Goal: Transaction & Acquisition: Book appointment/travel/reservation

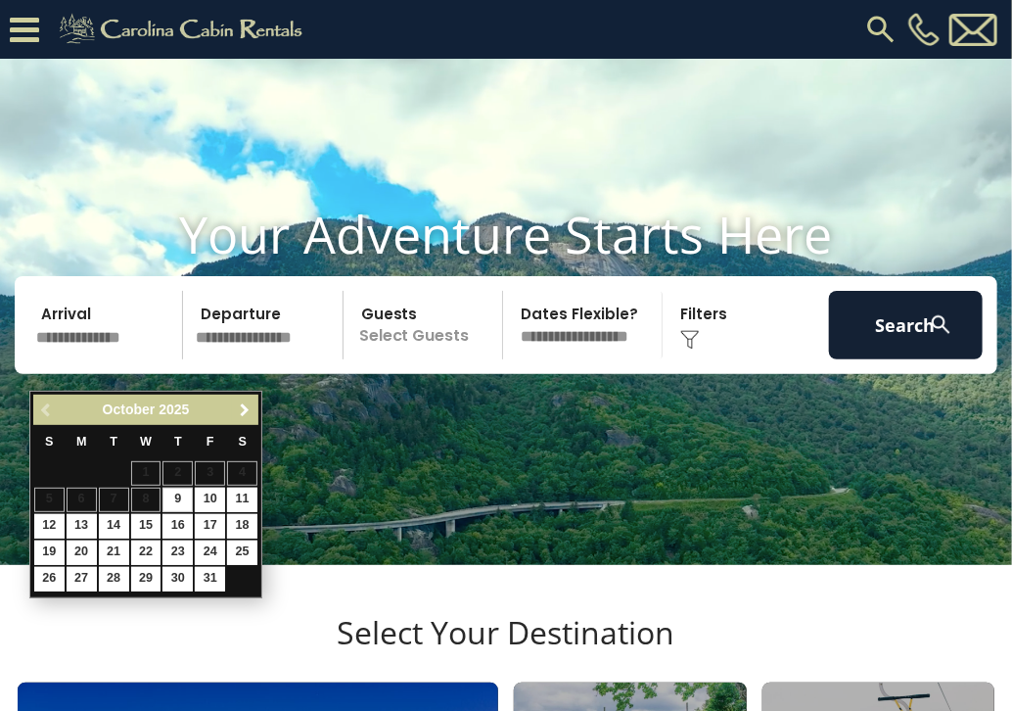
click at [242, 416] on span "Next" at bounding box center [245, 410] width 16 height 16
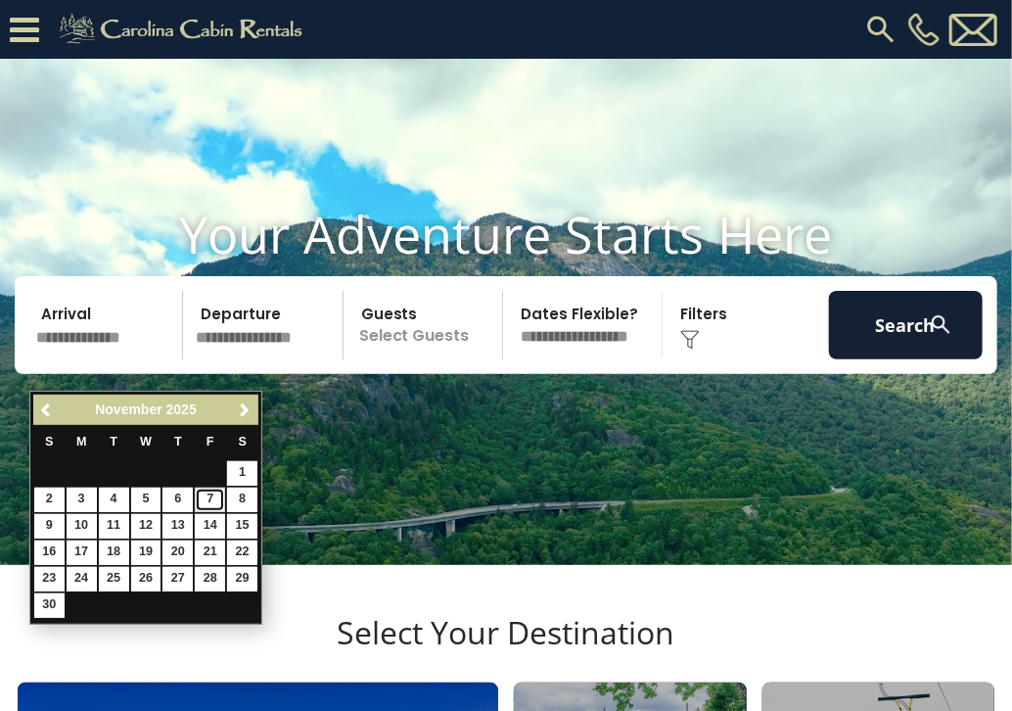
click at [212, 502] on link "7" at bounding box center [210, 500] width 30 height 24
type input "*******"
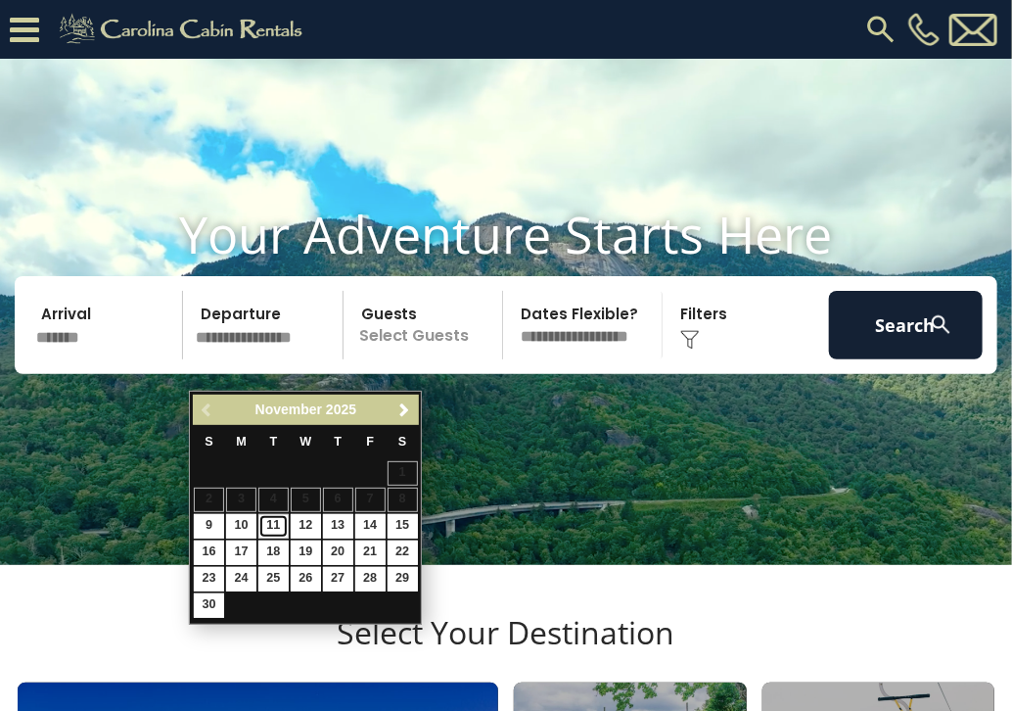
click at [268, 522] on link "11" at bounding box center [273, 526] width 30 height 24
type input "********"
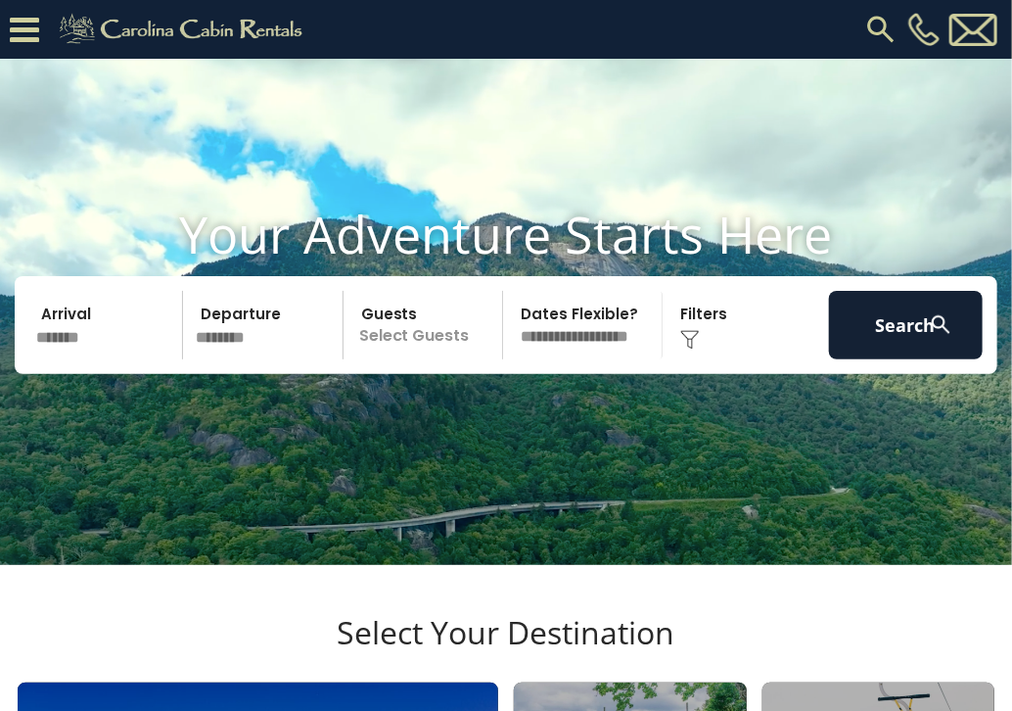
click at [701, 352] on div "Click to Choose" at bounding box center [746, 325] width 154 height 69
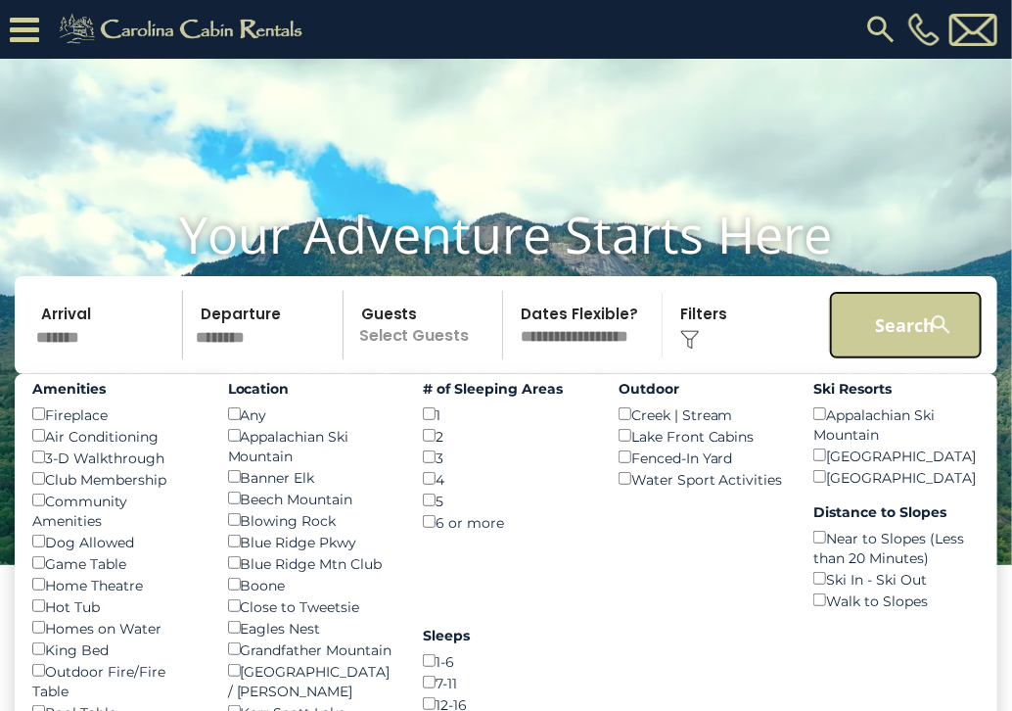
click at [885, 359] on button "Search" at bounding box center [906, 325] width 154 height 69
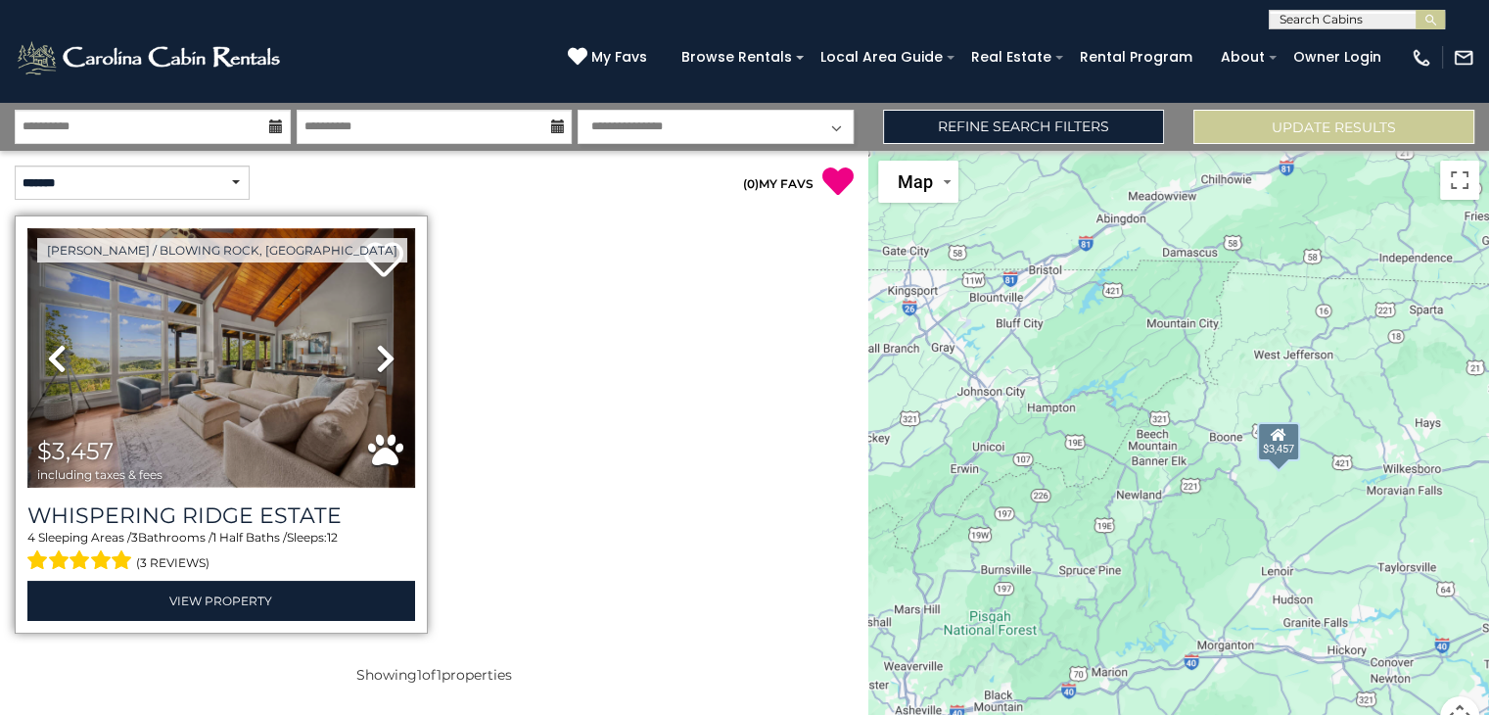
click at [258, 428] on img at bounding box center [221, 357] width 388 height 259
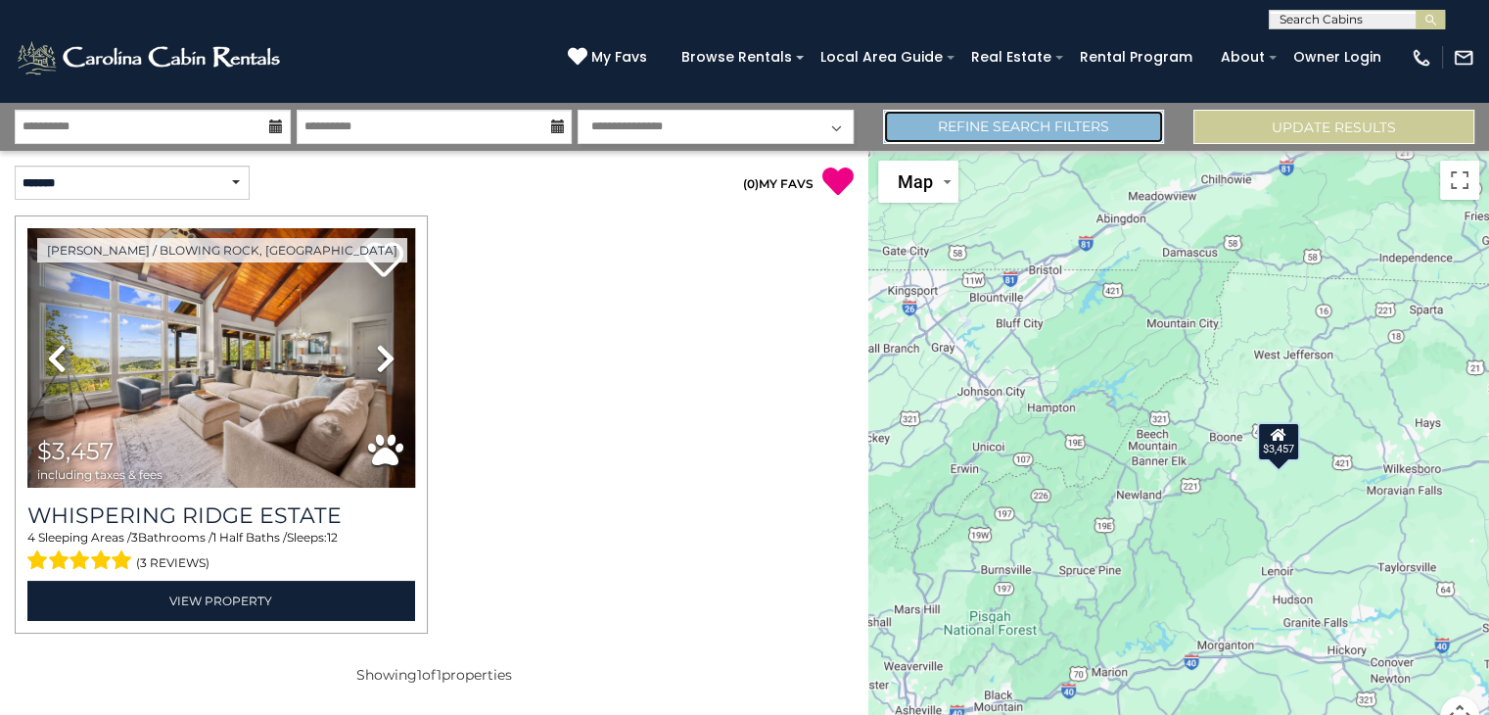
click at [971, 122] on link "Refine Search Filters" at bounding box center [1023, 127] width 281 height 34
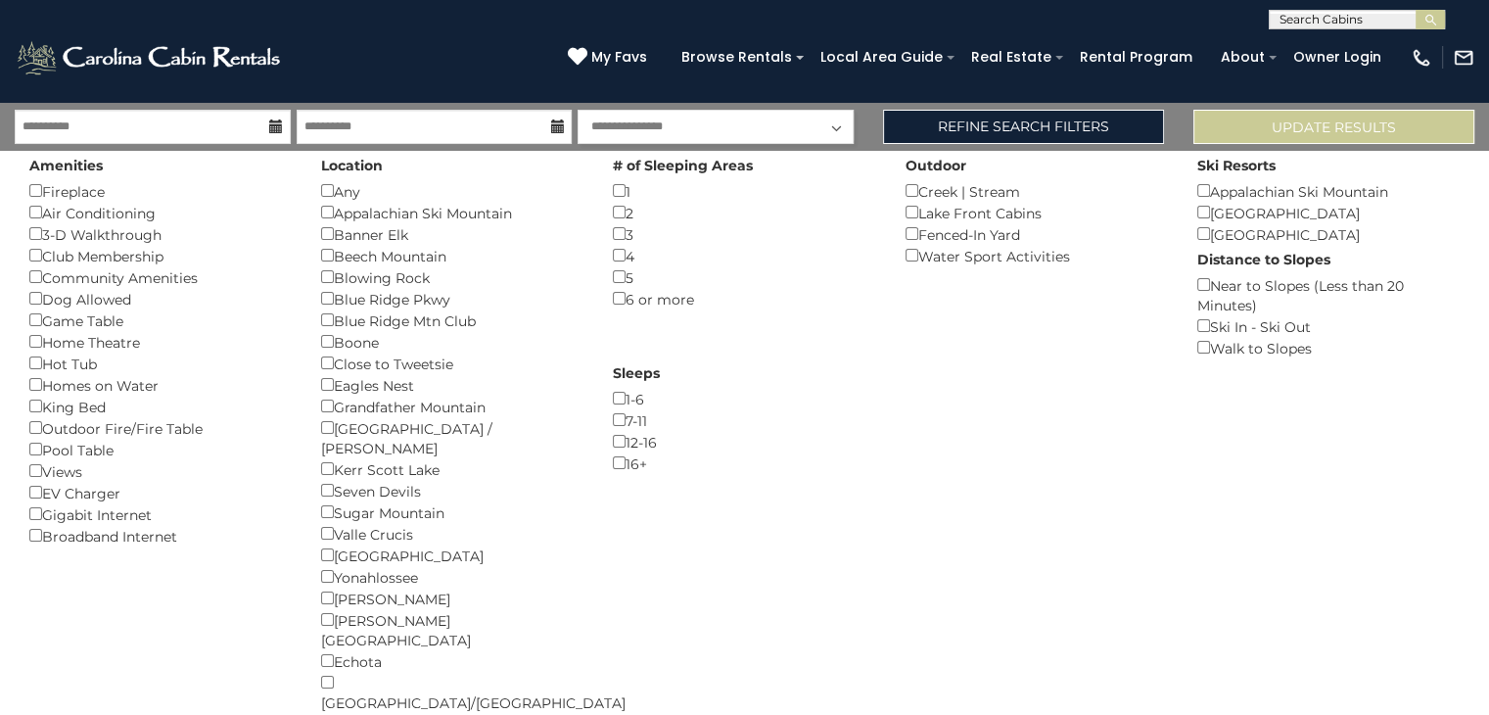
click at [846, 129] on select "**********" at bounding box center [716, 127] width 276 height 34
select select "*"
click at [578, 110] on select "**********" at bounding box center [716, 127] width 276 height 34
click at [1027, 125] on button "Update Results" at bounding box center [1334, 127] width 281 height 34
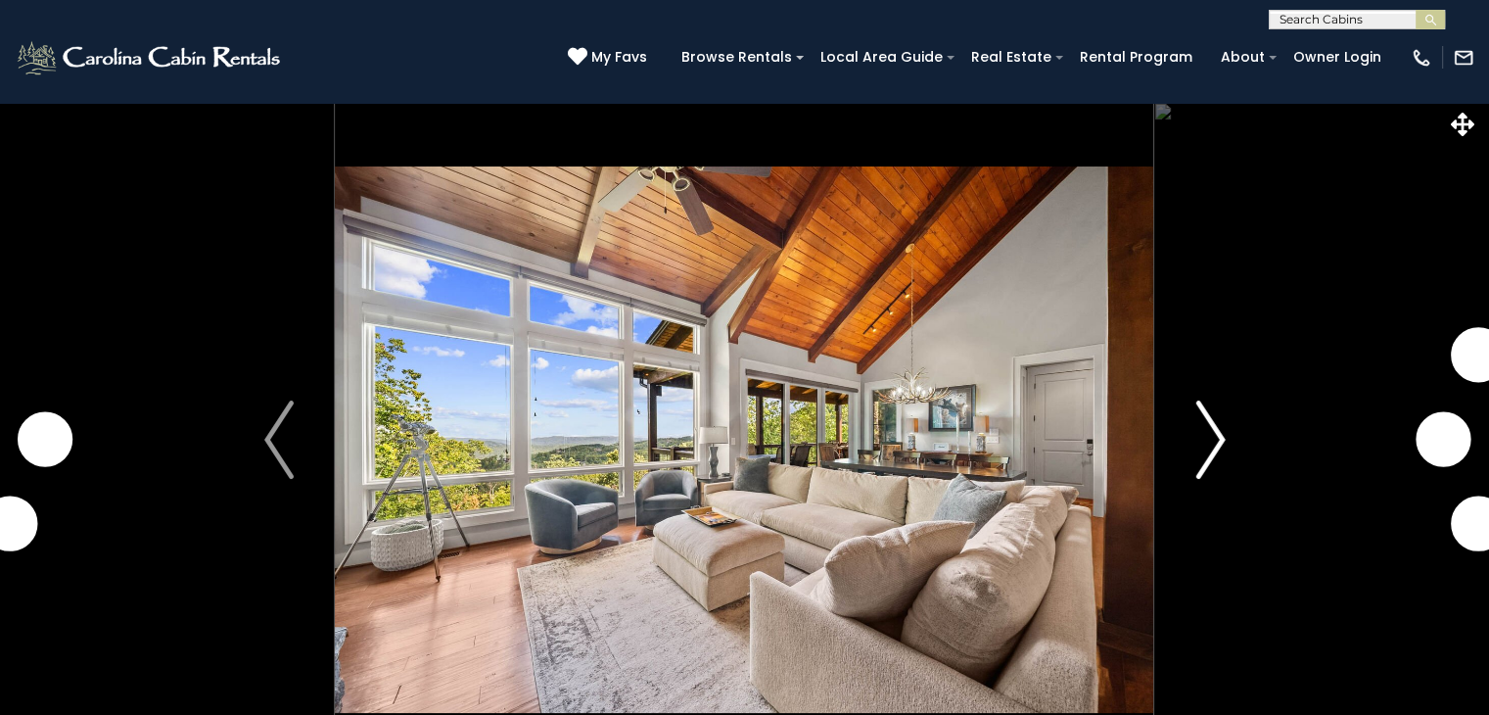
click at [1213, 437] on img "Next" at bounding box center [1210, 439] width 29 height 78
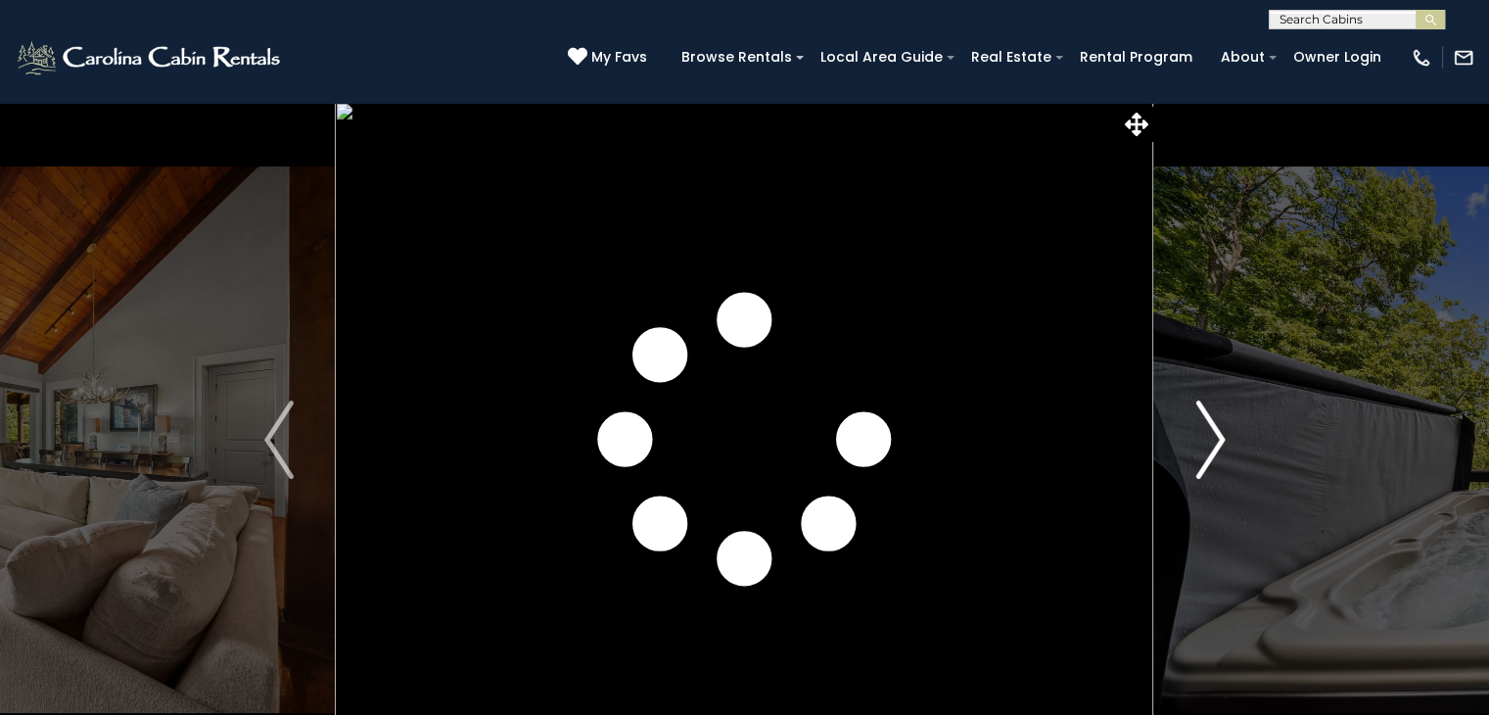
click at [1213, 437] on img "Next" at bounding box center [1210, 439] width 29 height 78
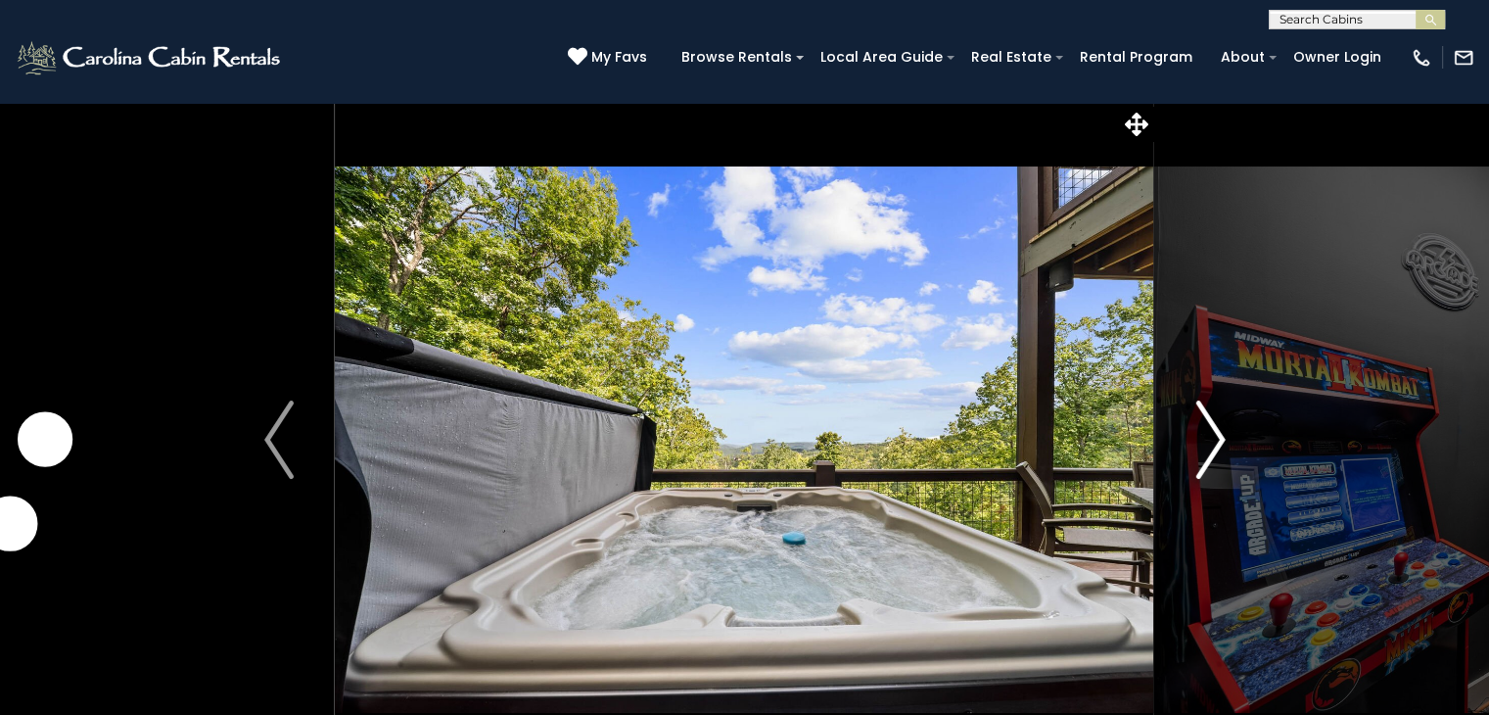
click at [1213, 437] on img "Next" at bounding box center [1210, 439] width 29 height 78
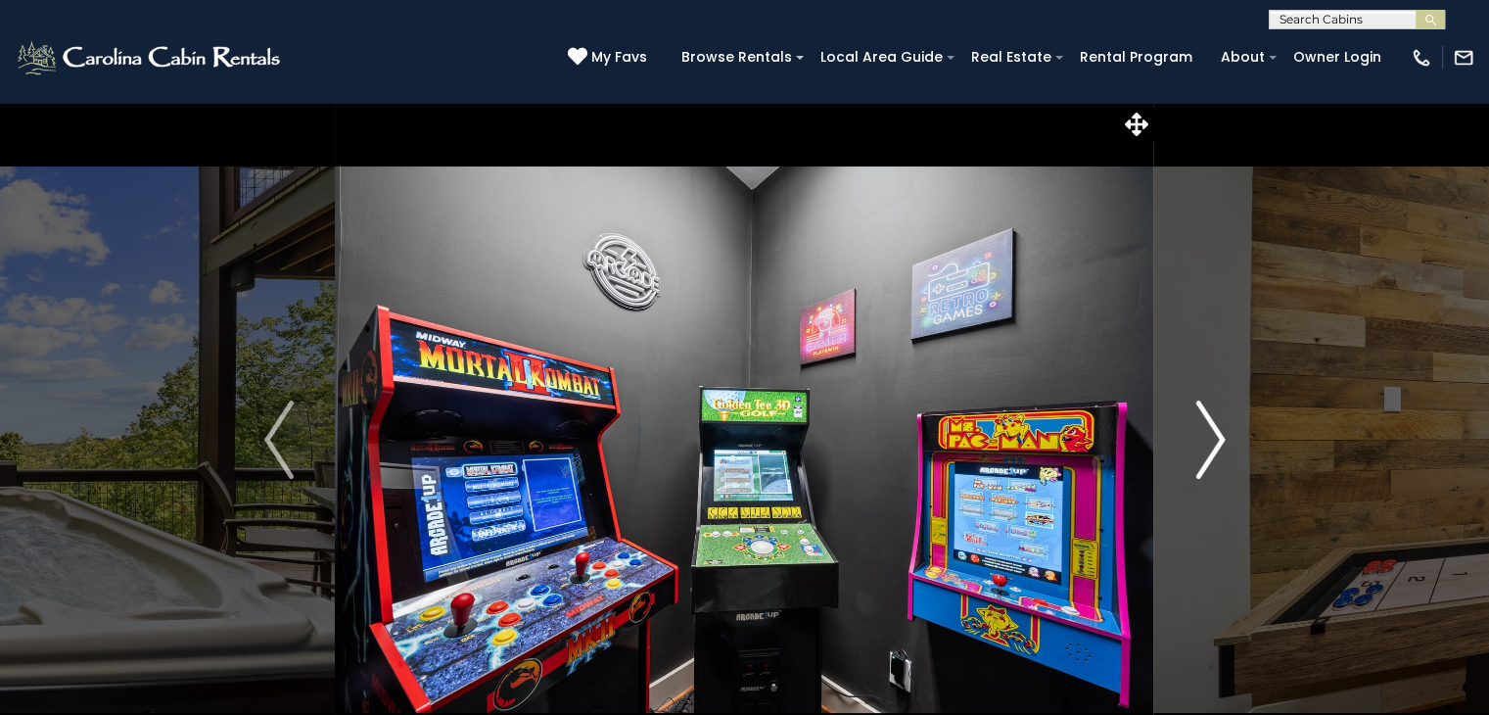
click at [1213, 437] on img "Next" at bounding box center [1210, 439] width 29 height 78
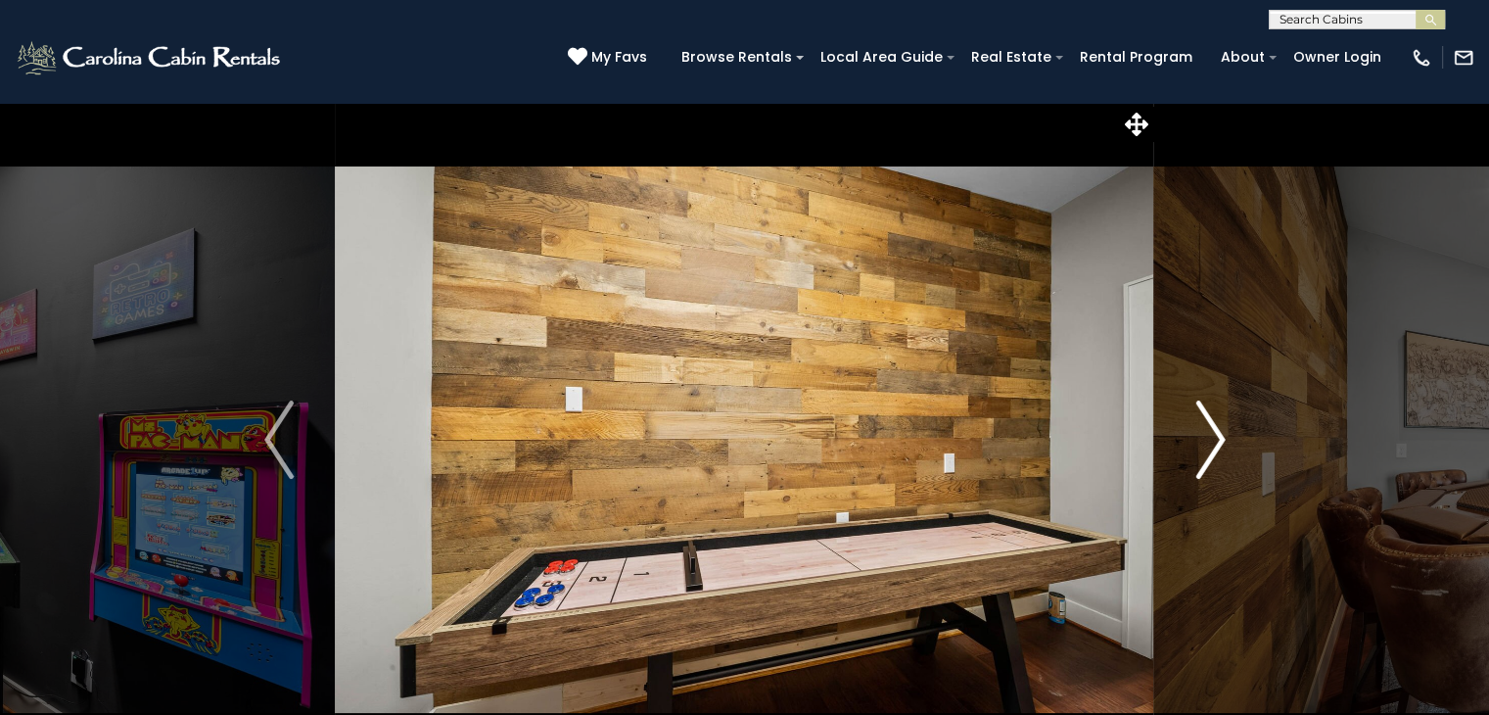
click at [1213, 437] on img "Next" at bounding box center [1210, 439] width 29 height 78
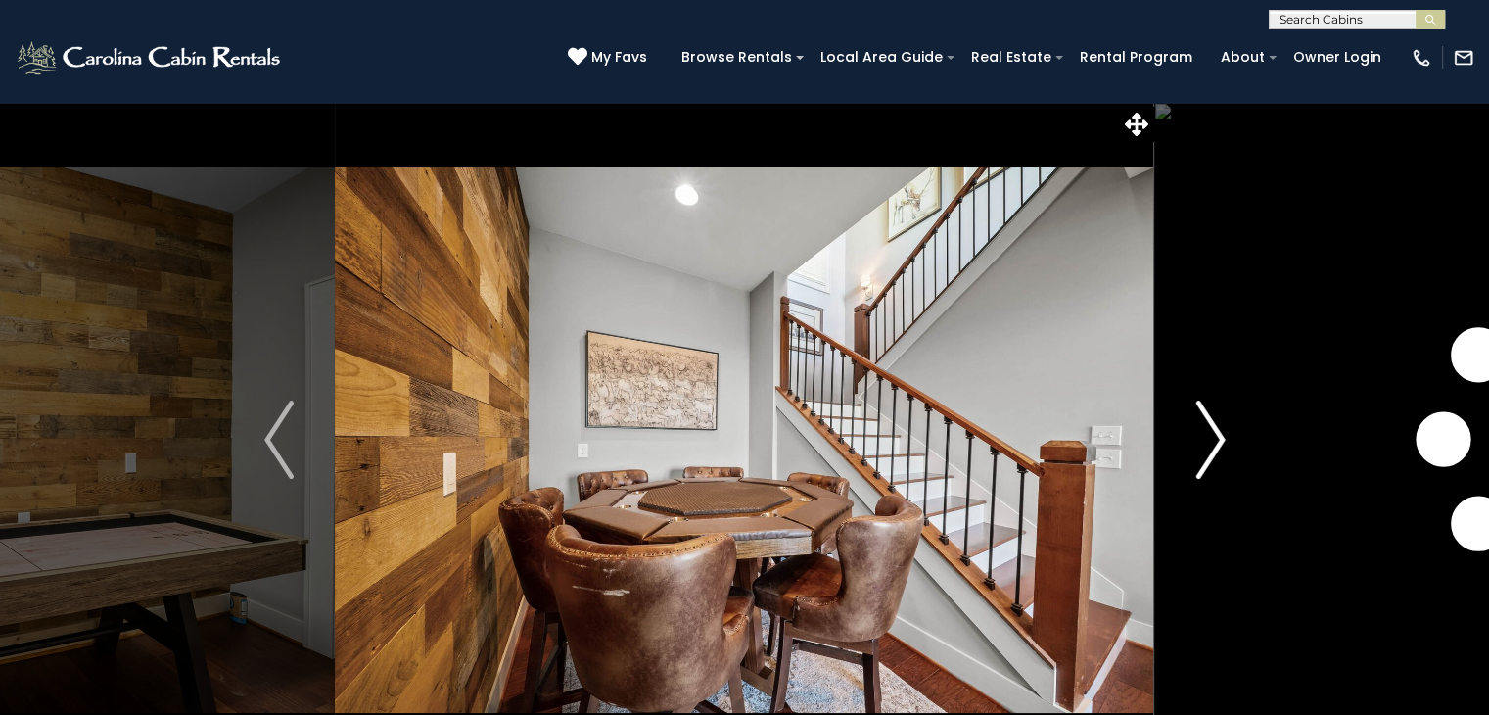
click at [1213, 437] on img "Next" at bounding box center [1210, 439] width 29 height 78
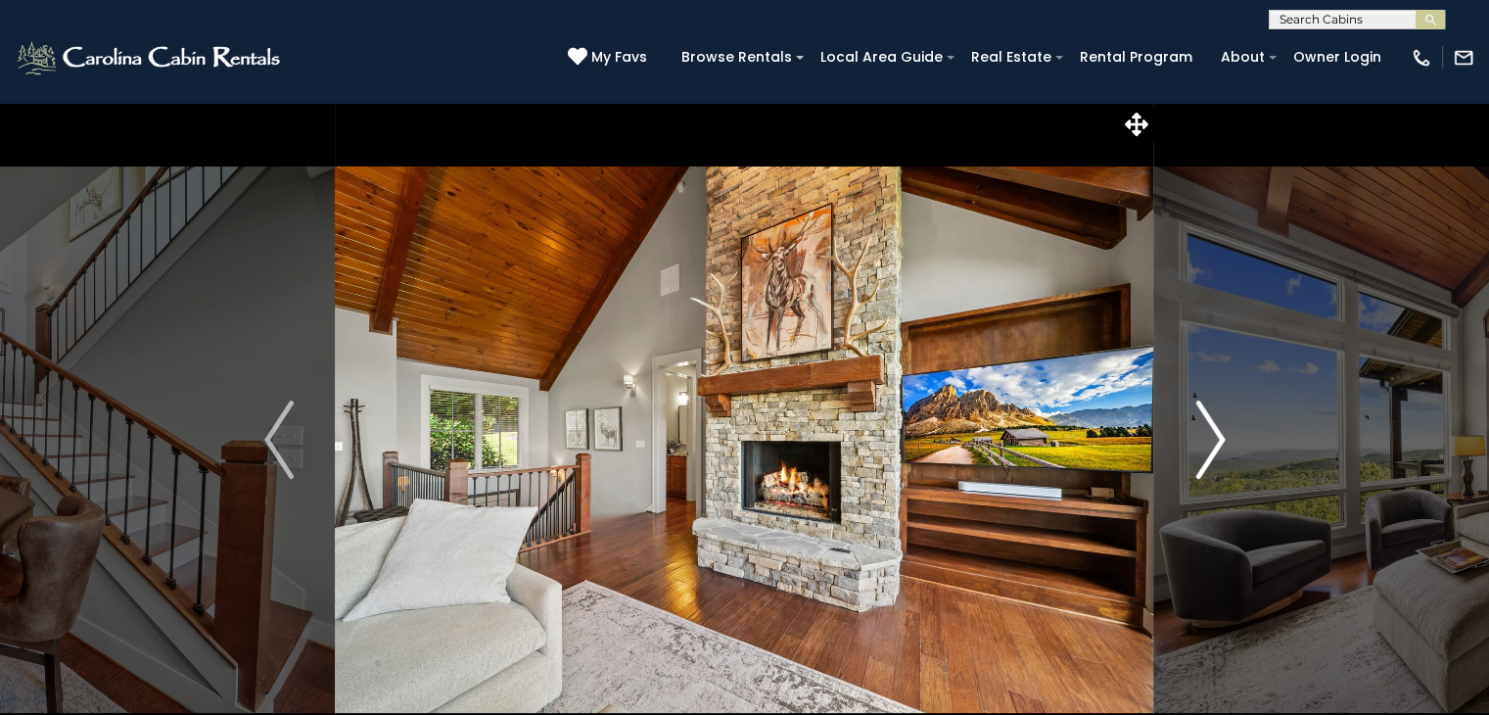
click at [1213, 437] on img "Next" at bounding box center [1210, 439] width 29 height 78
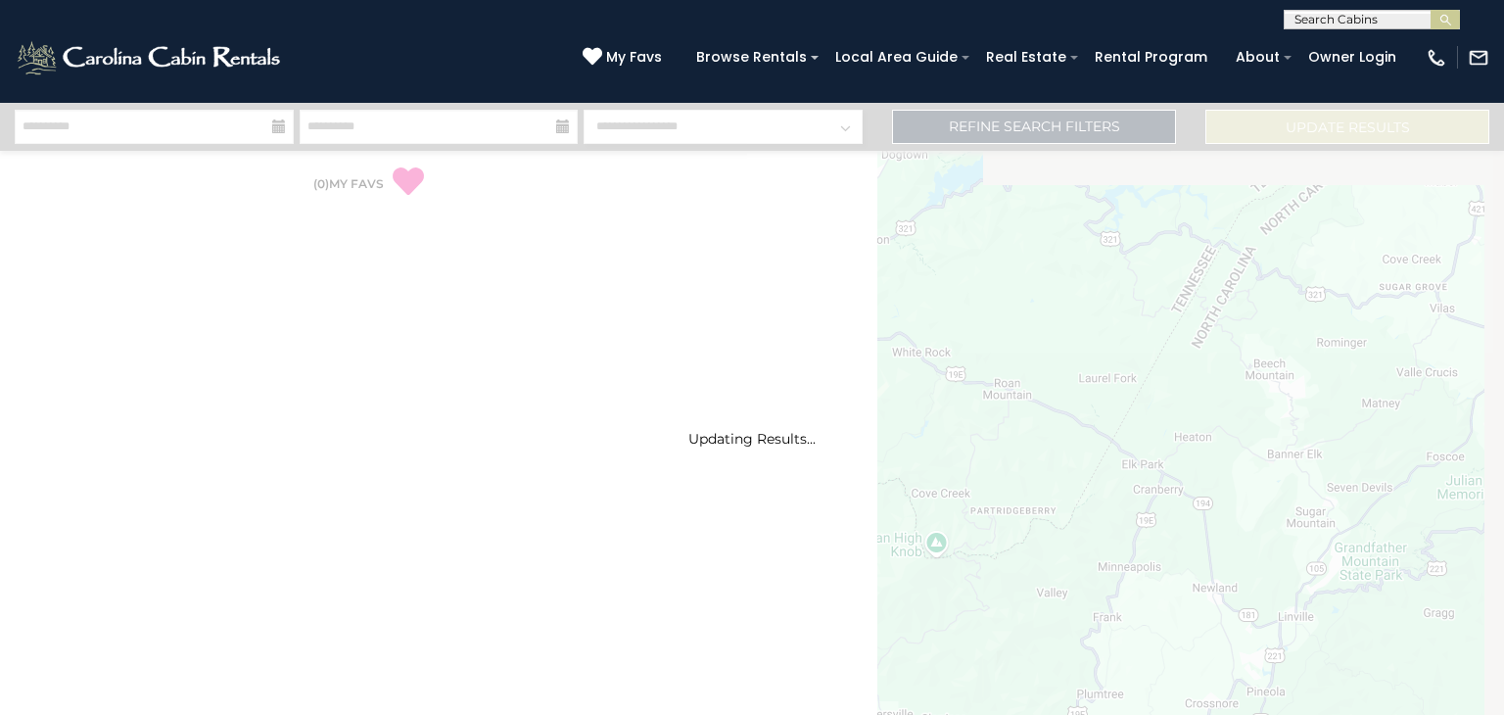
select select "*"
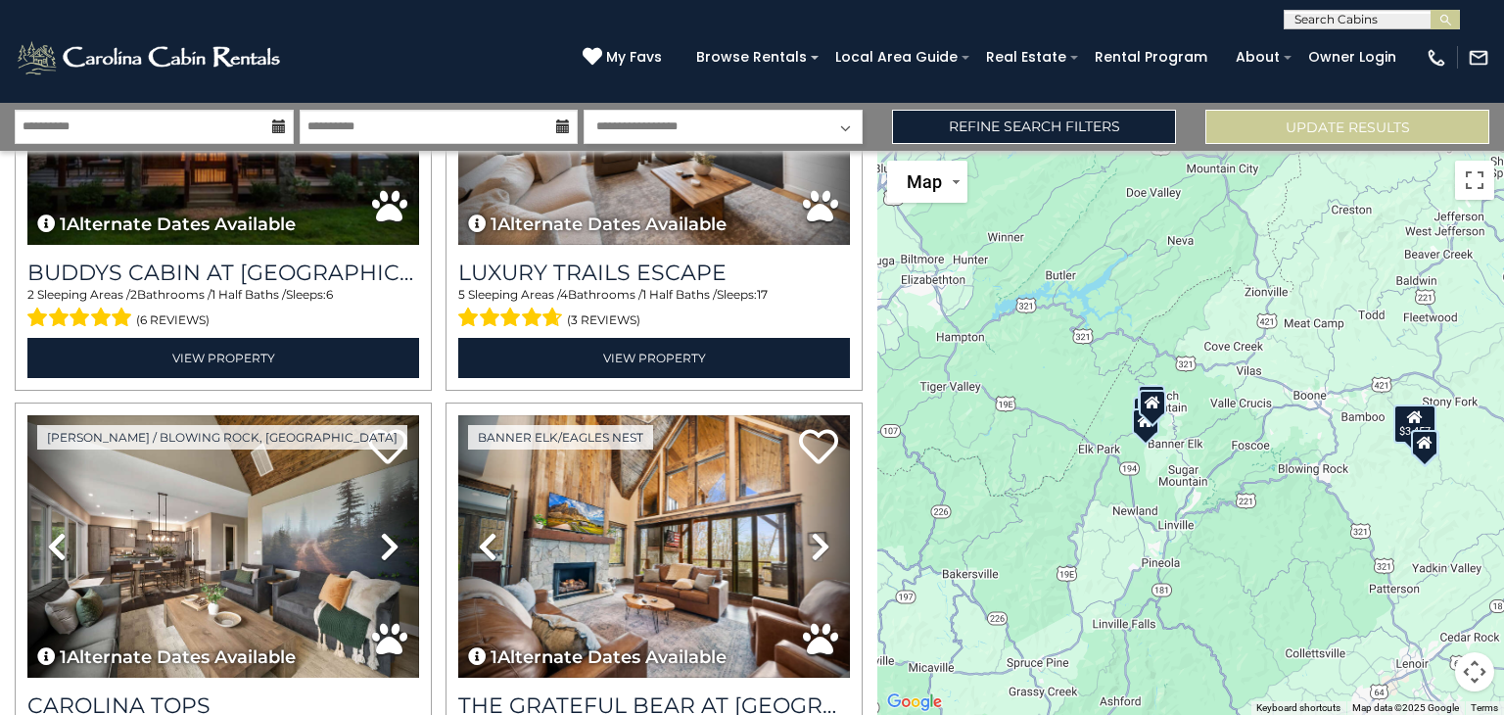
scroll to position [1115, 0]
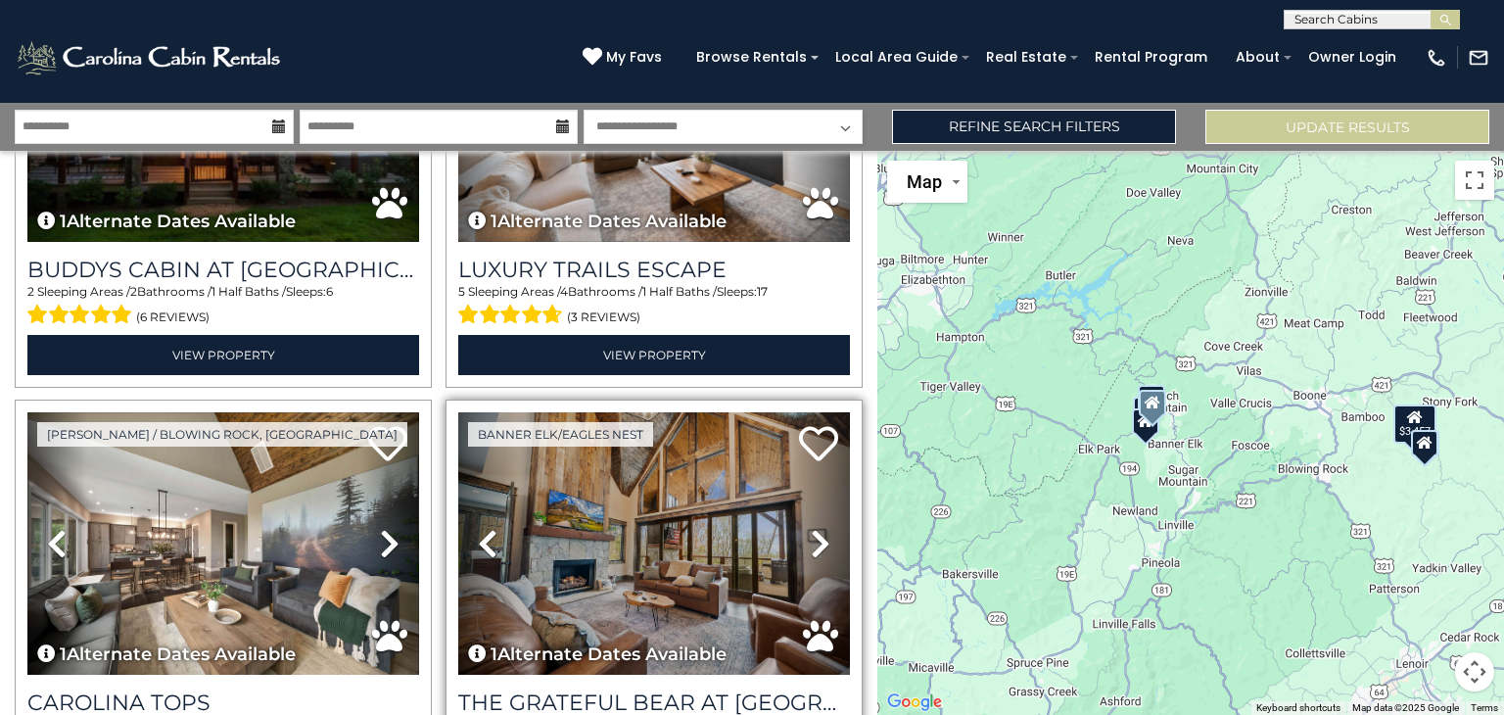
click at [811, 528] on icon at bounding box center [821, 543] width 20 height 31
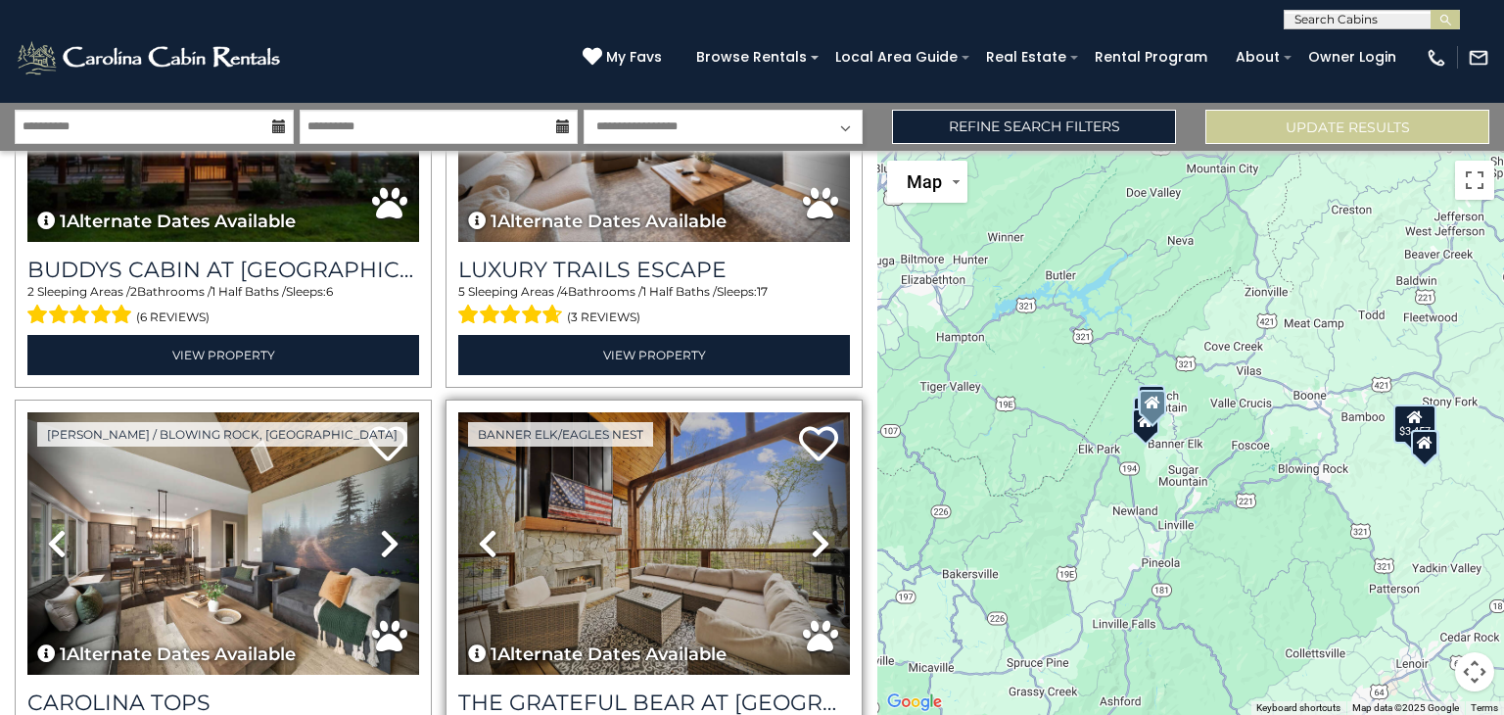
click at [811, 528] on icon at bounding box center [821, 543] width 20 height 31
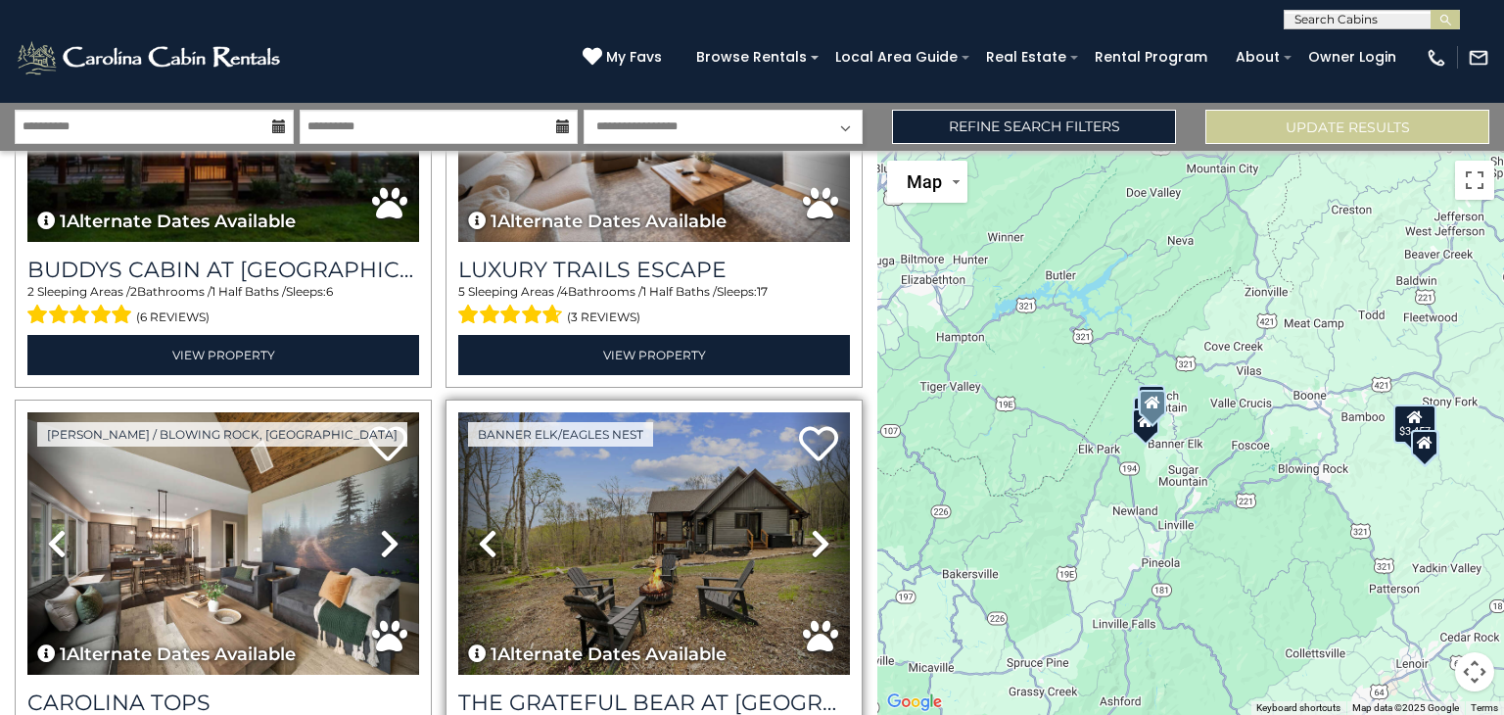
click at [811, 528] on icon at bounding box center [821, 543] width 20 height 31
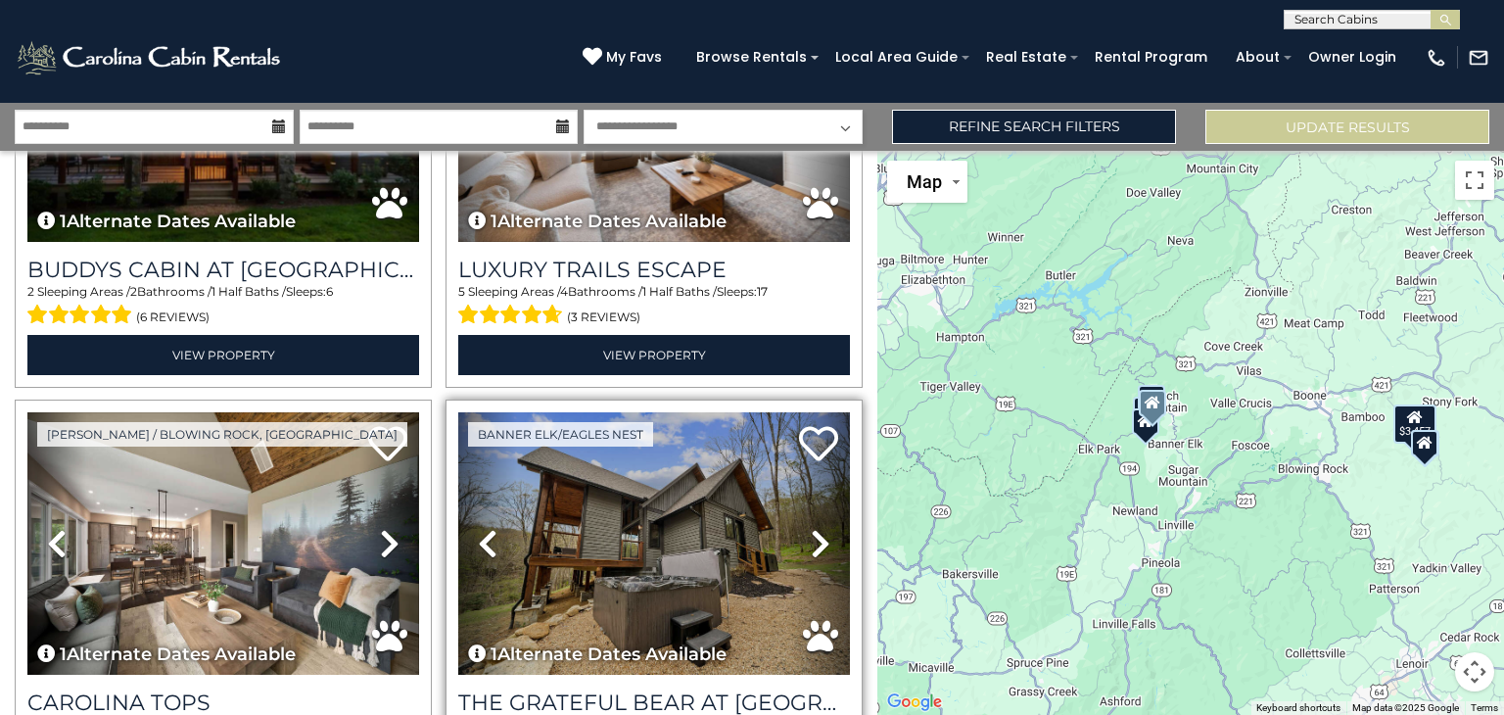
click at [811, 528] on icon at bounding box center [821, 543] width 20 height 31
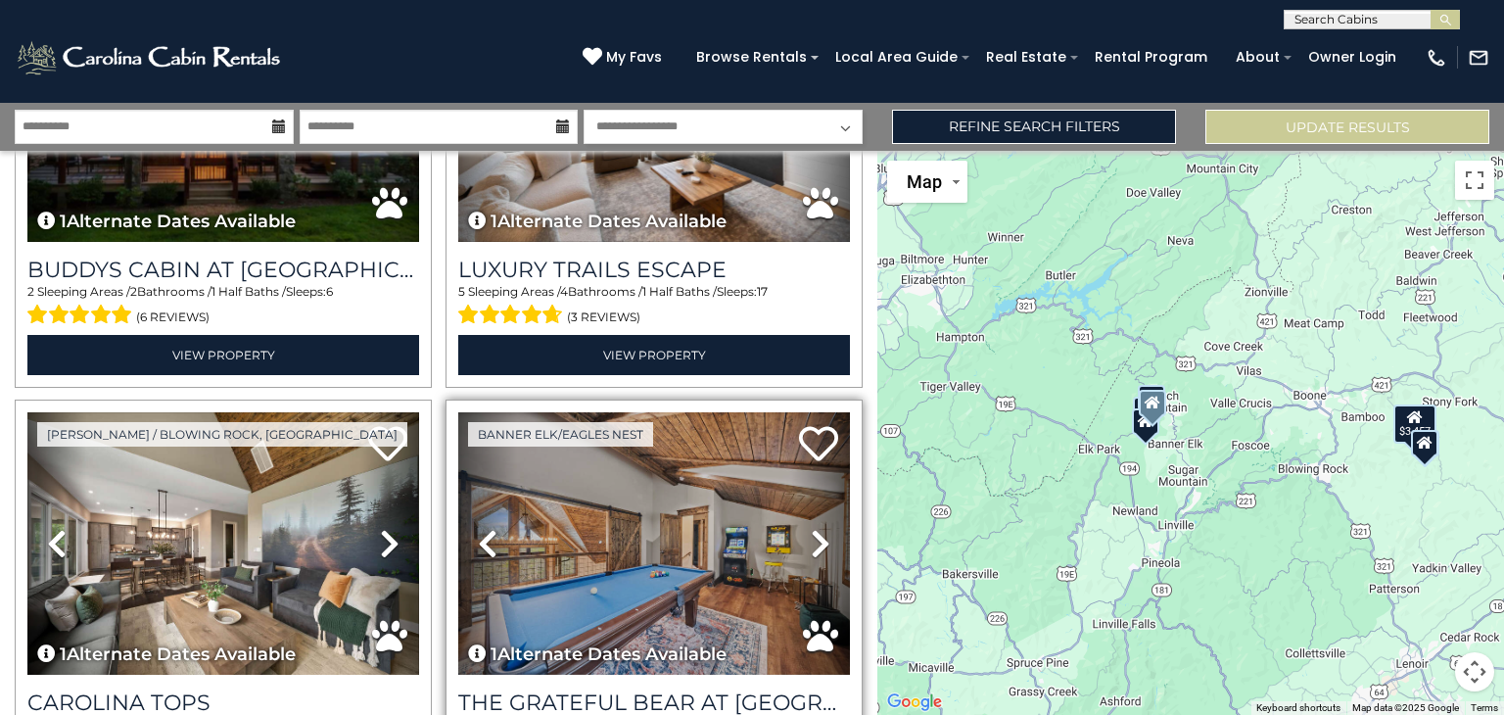
click at [811, 528] on icon at bounding box center [821, 543] width 20 height 31
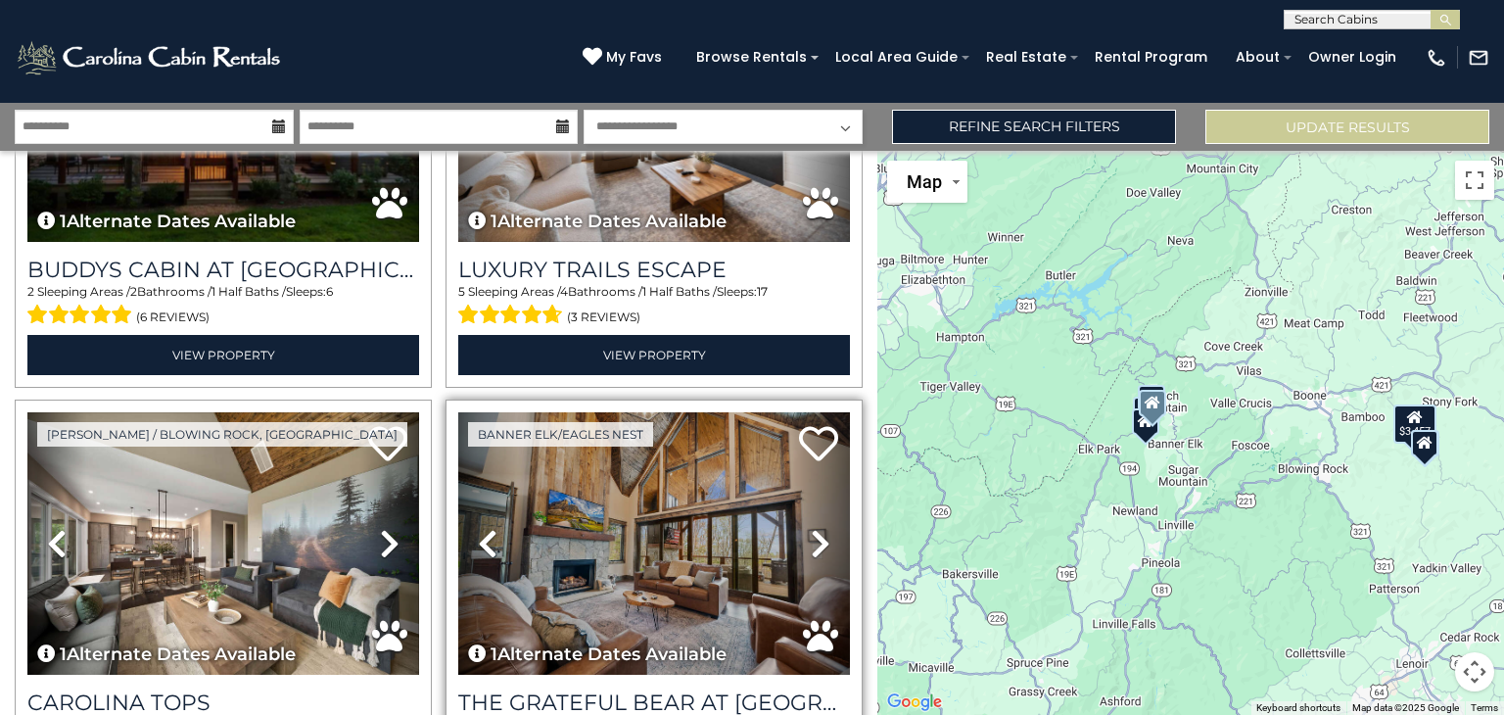
click at [811, 528] on icon at bounding box center [821, 543] width 20 height 31
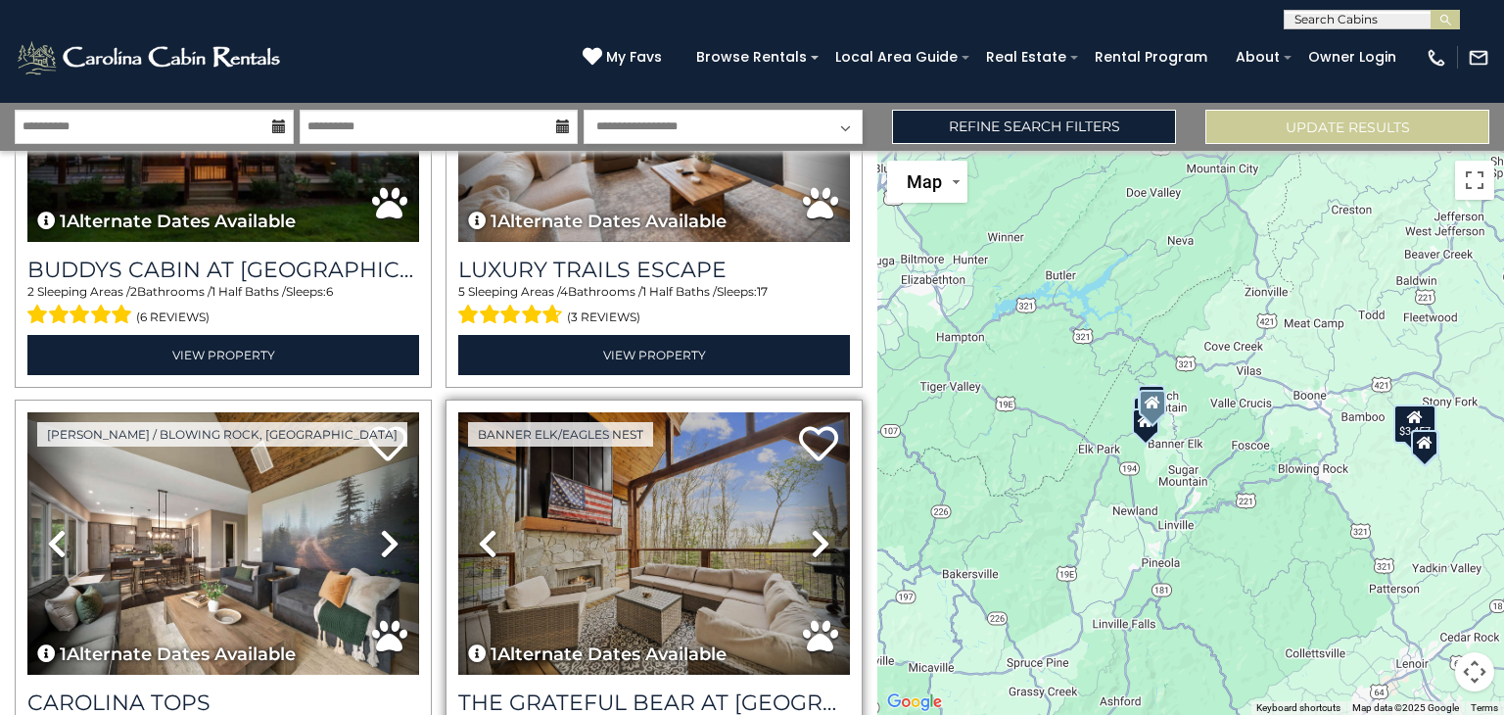
click at [811, 528] on icon at bounding box center [821, 543] width 20 height 31
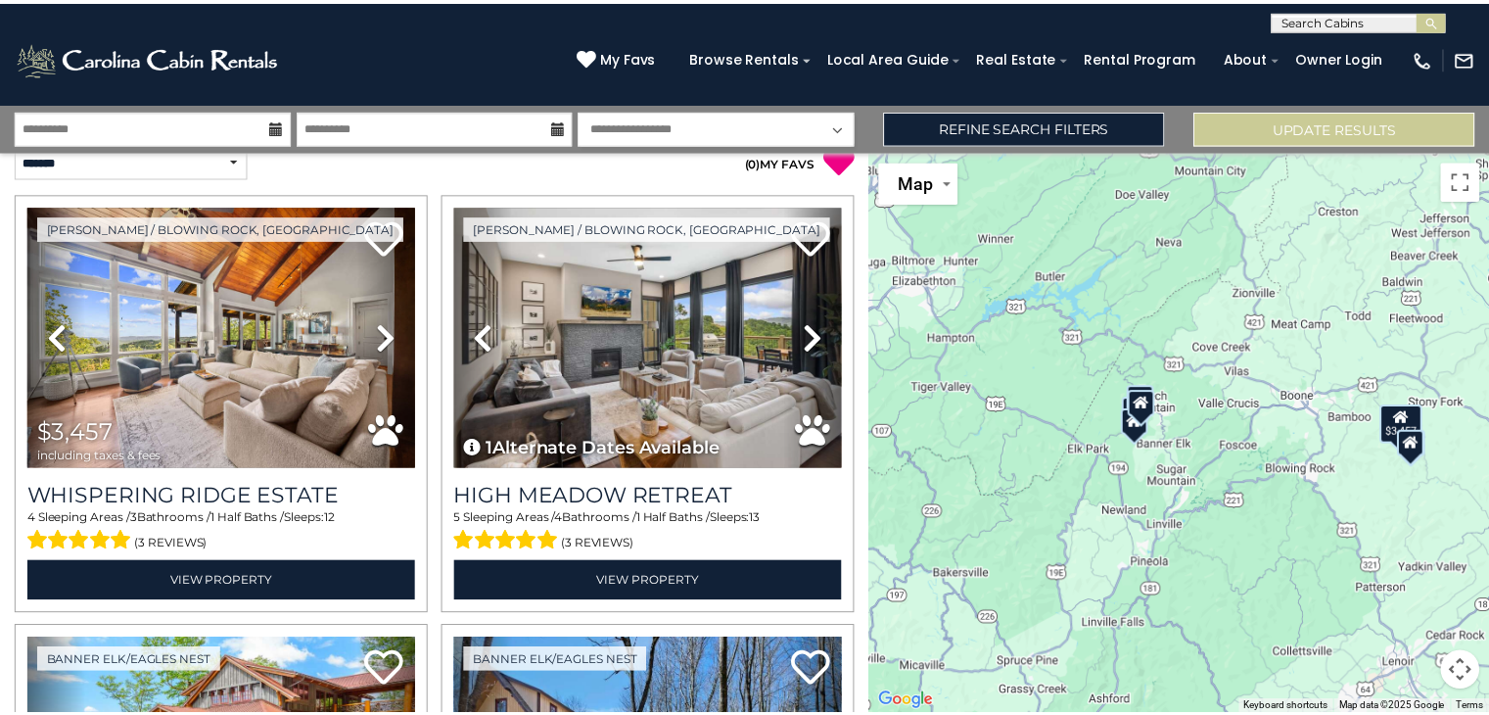
scroll to position [15, 0]
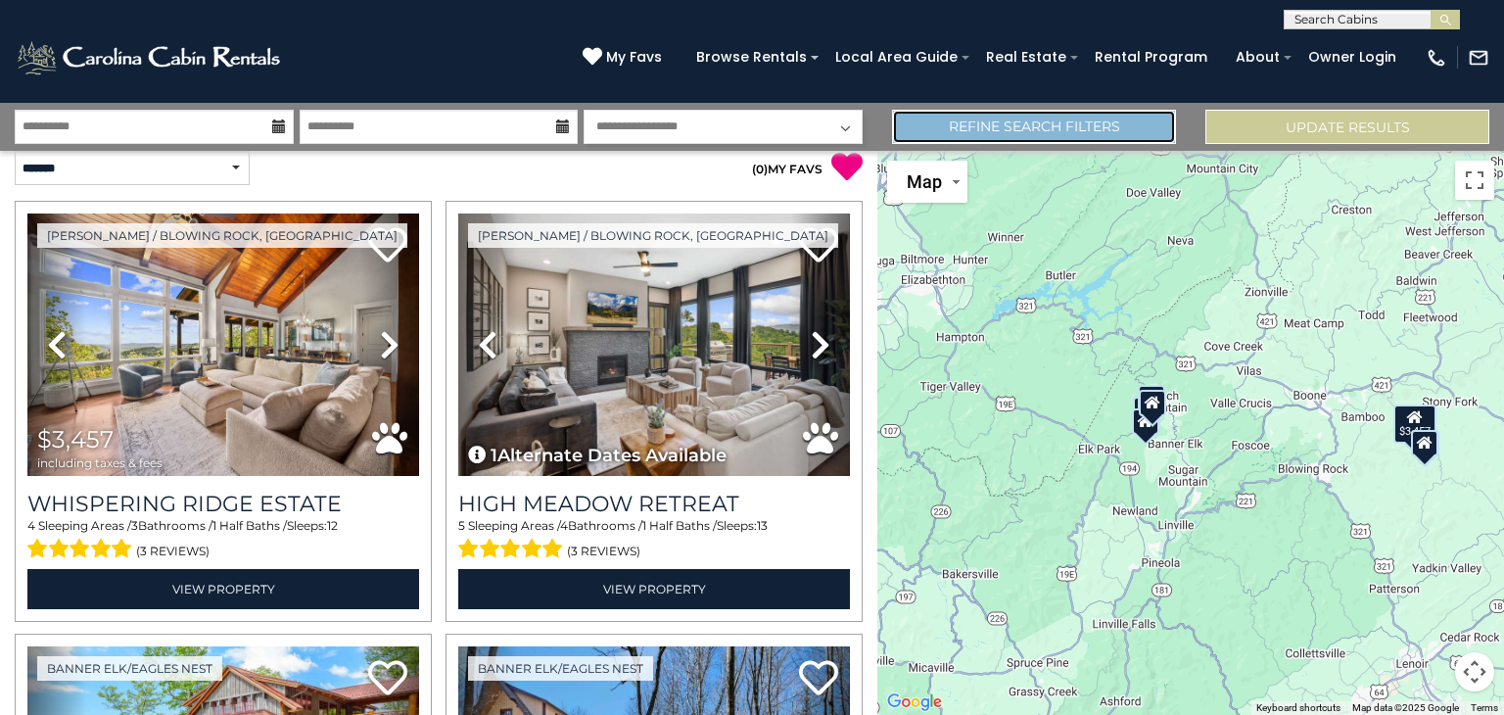
click at [1010, 122] on link "Refine Search Filters" at bounding box center [1034, 127] width 284 height 34
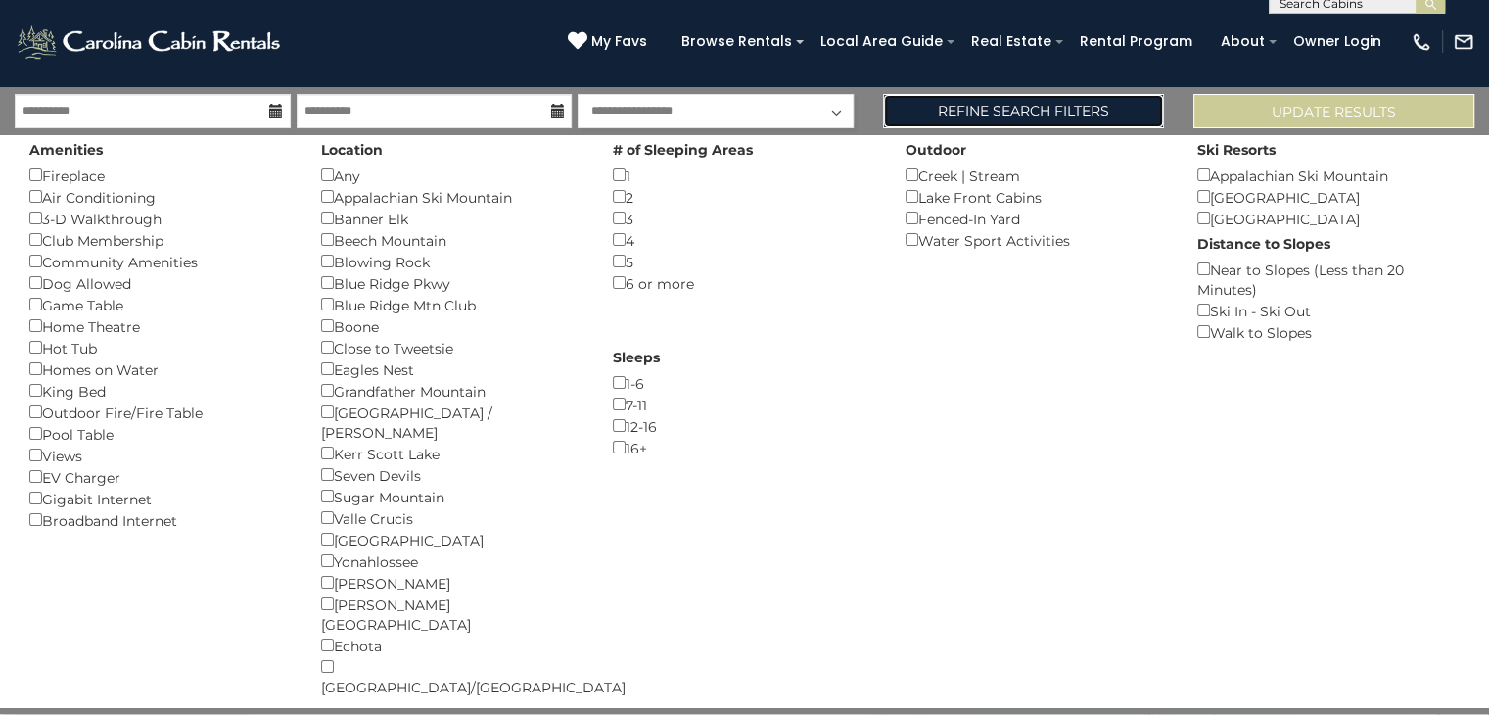
scroll to position [22, 0]
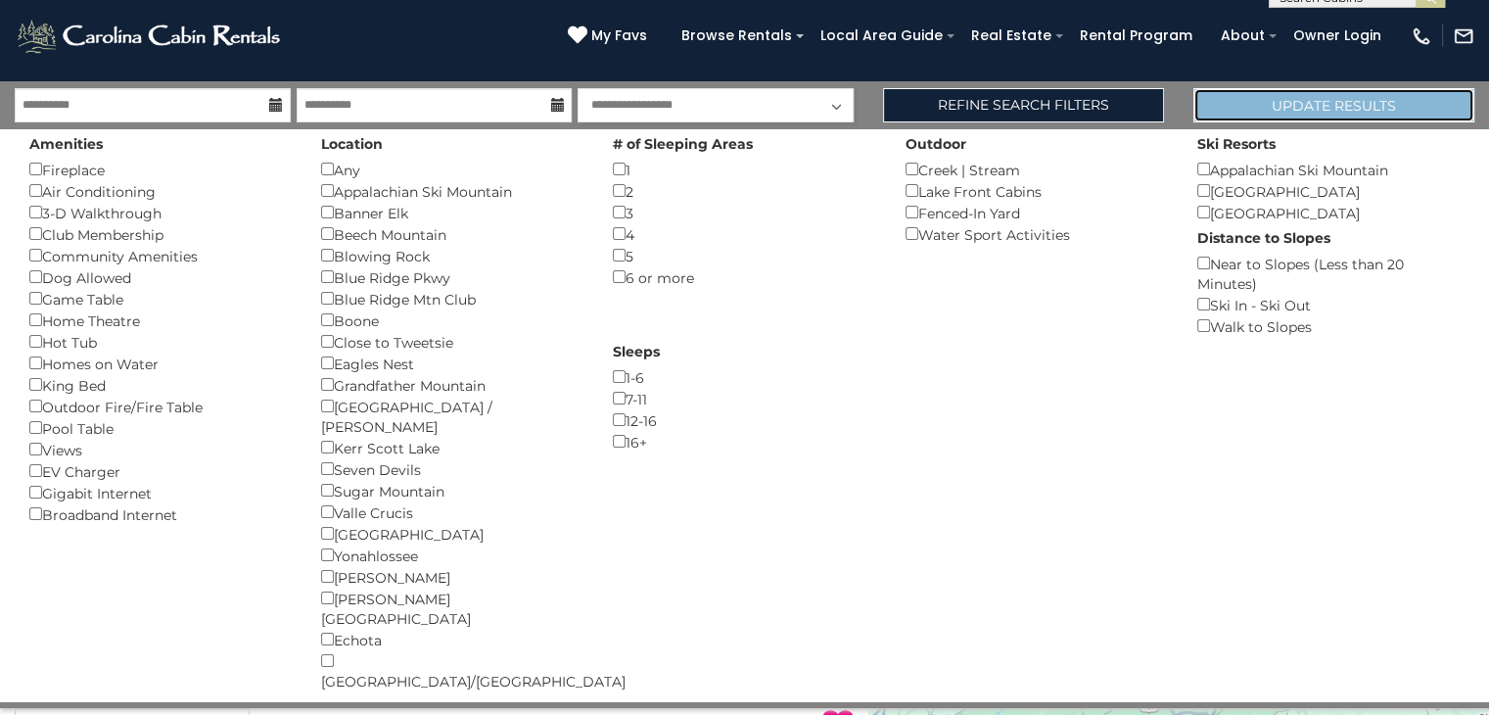
click at [1342, 101] on button "Update Results" at bounding box center [1334, 105] width 281 height 34
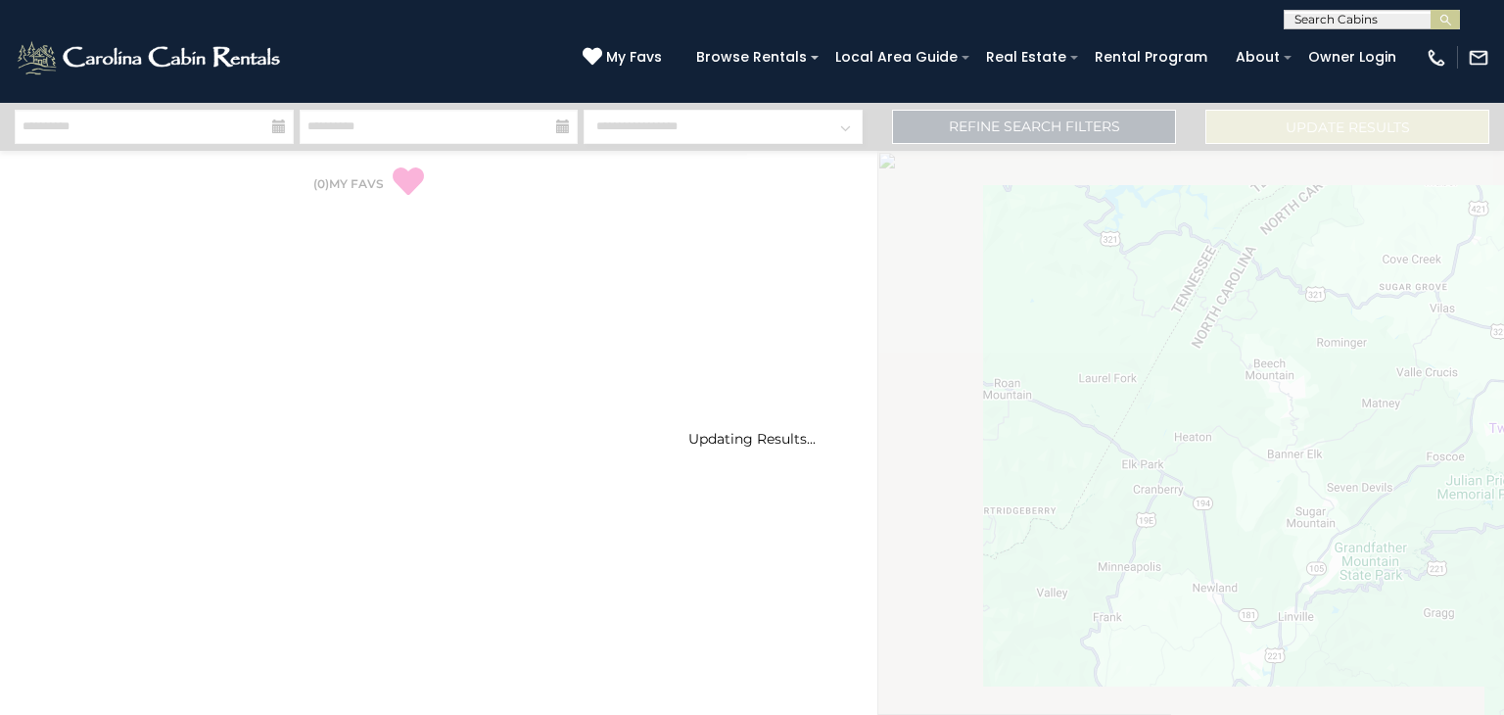
select select "*"
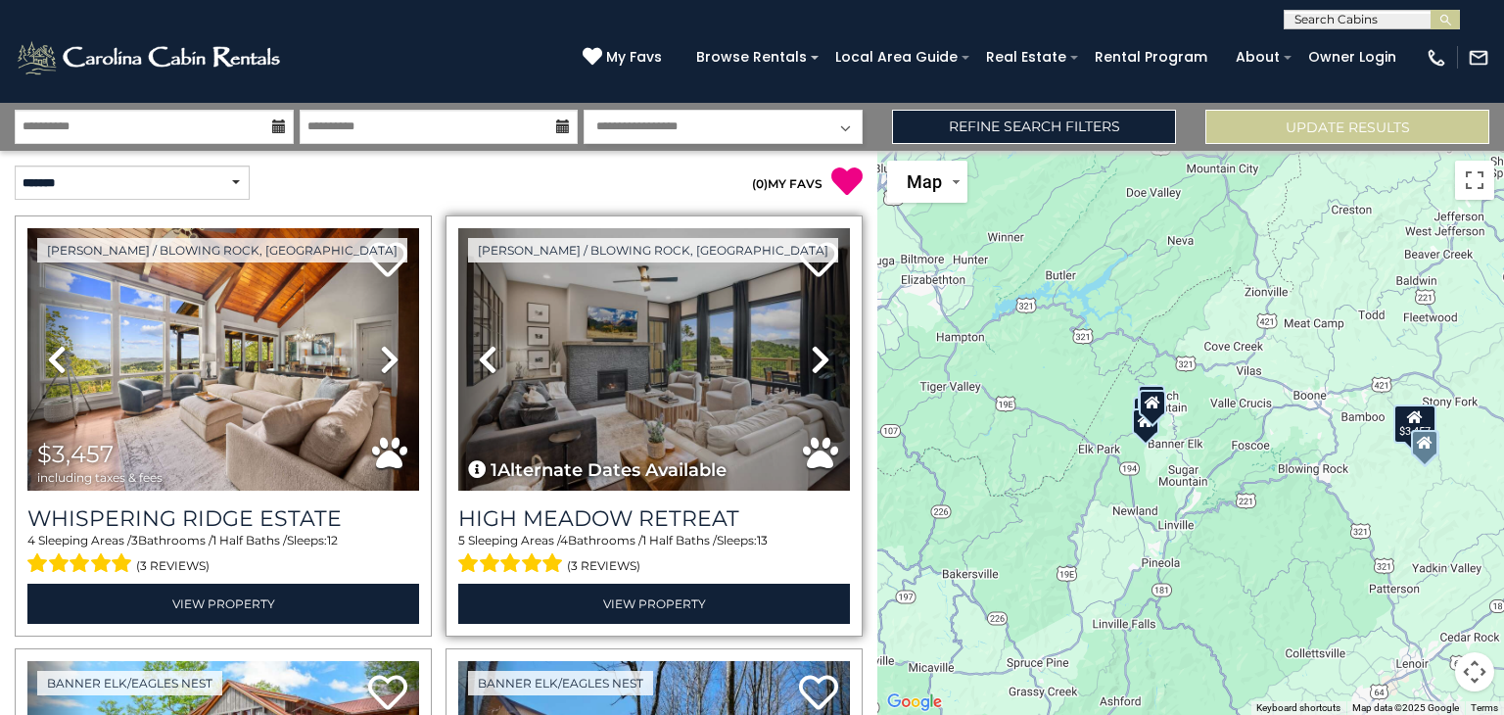
click at [814, 357] on icon at bounding box center [821, 359] width 20 height 31
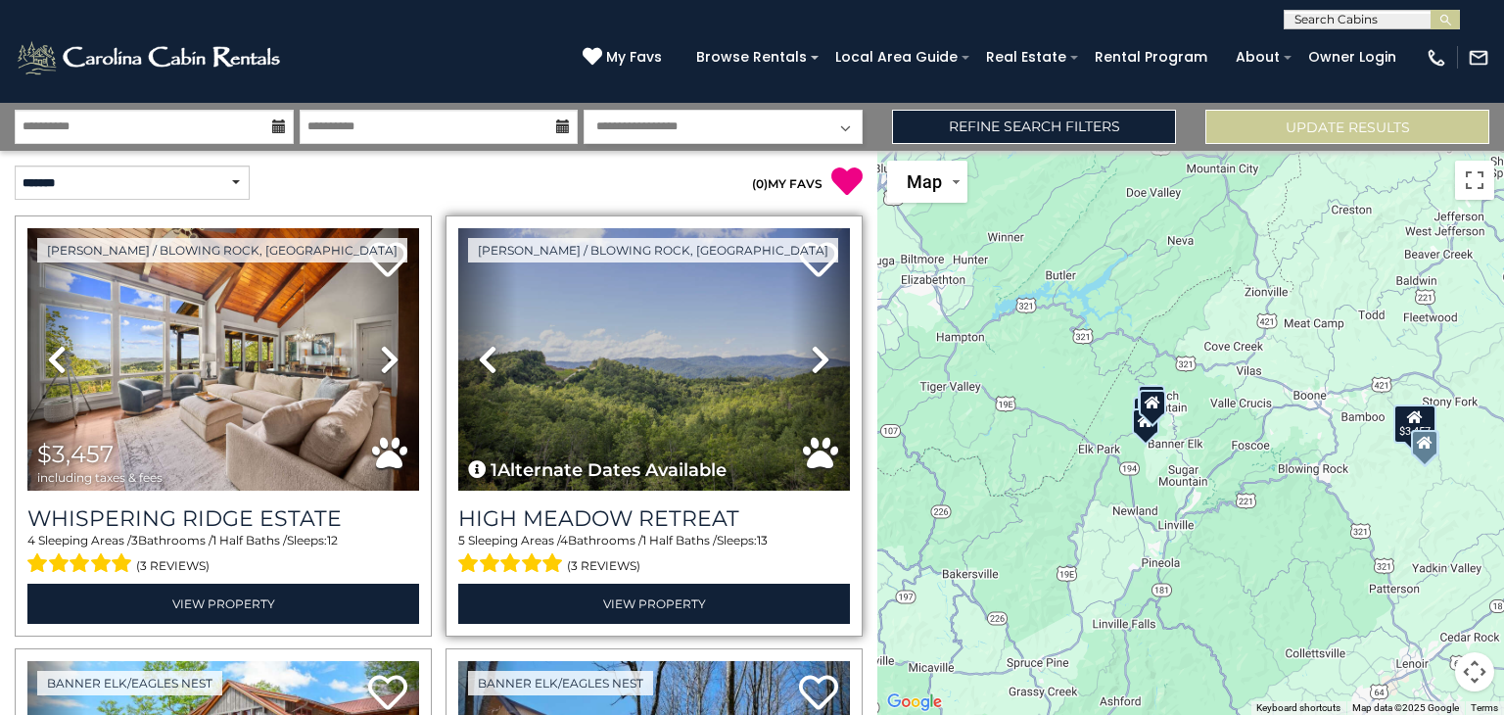
click at [814, 357] on icon at bounding box center [821, 359] width 20 height 31
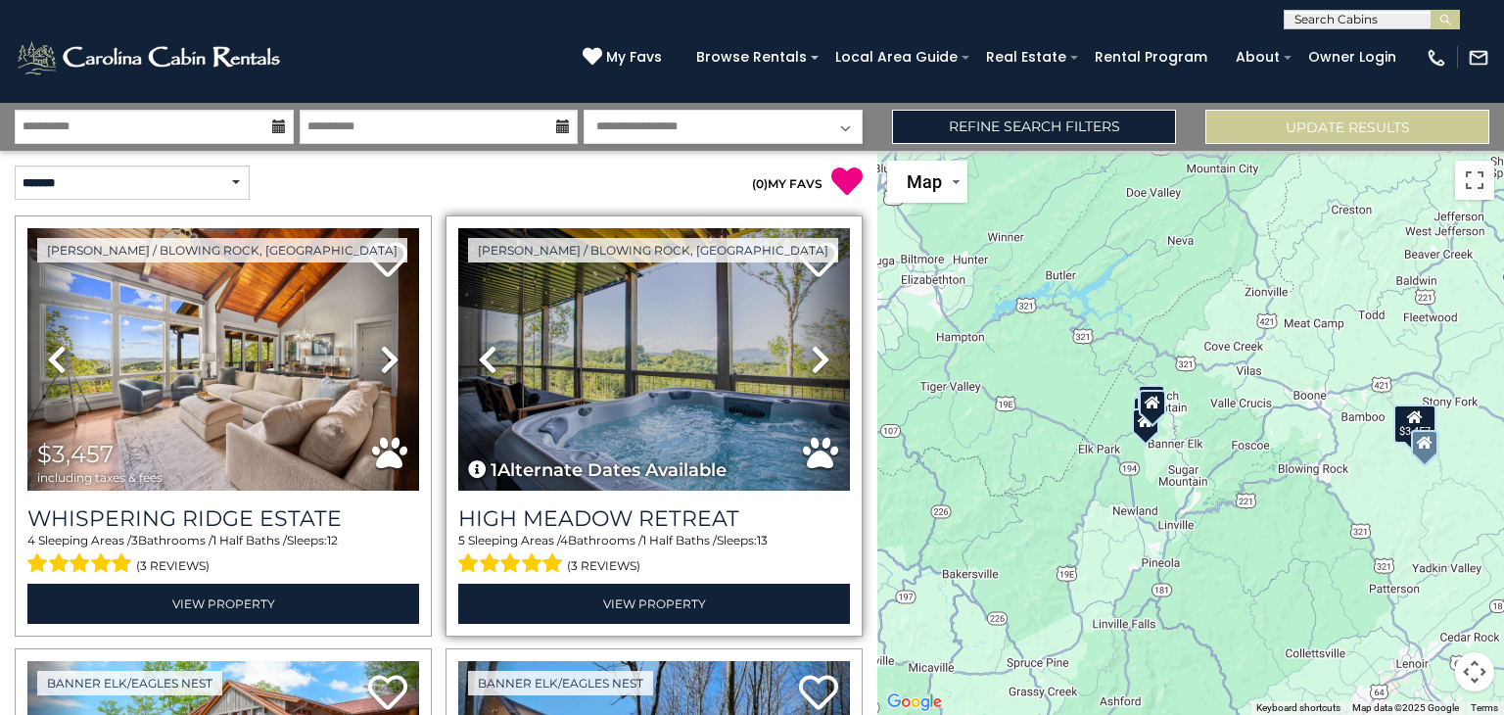
click at [814, 357] on icon at bounding box center [821, 359] width 20 height 31
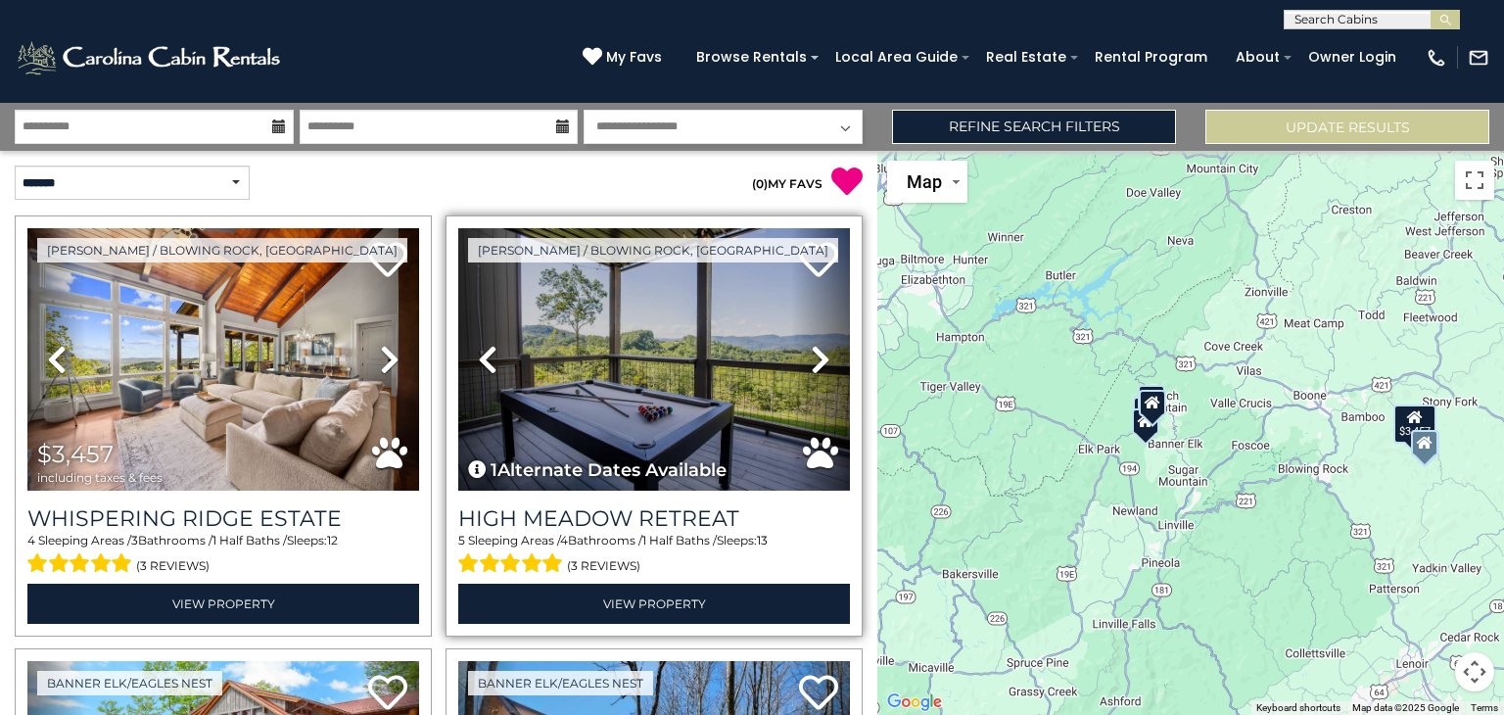
click at [814, 357] on icon at bounding box center [821, 359] width 20 height 31
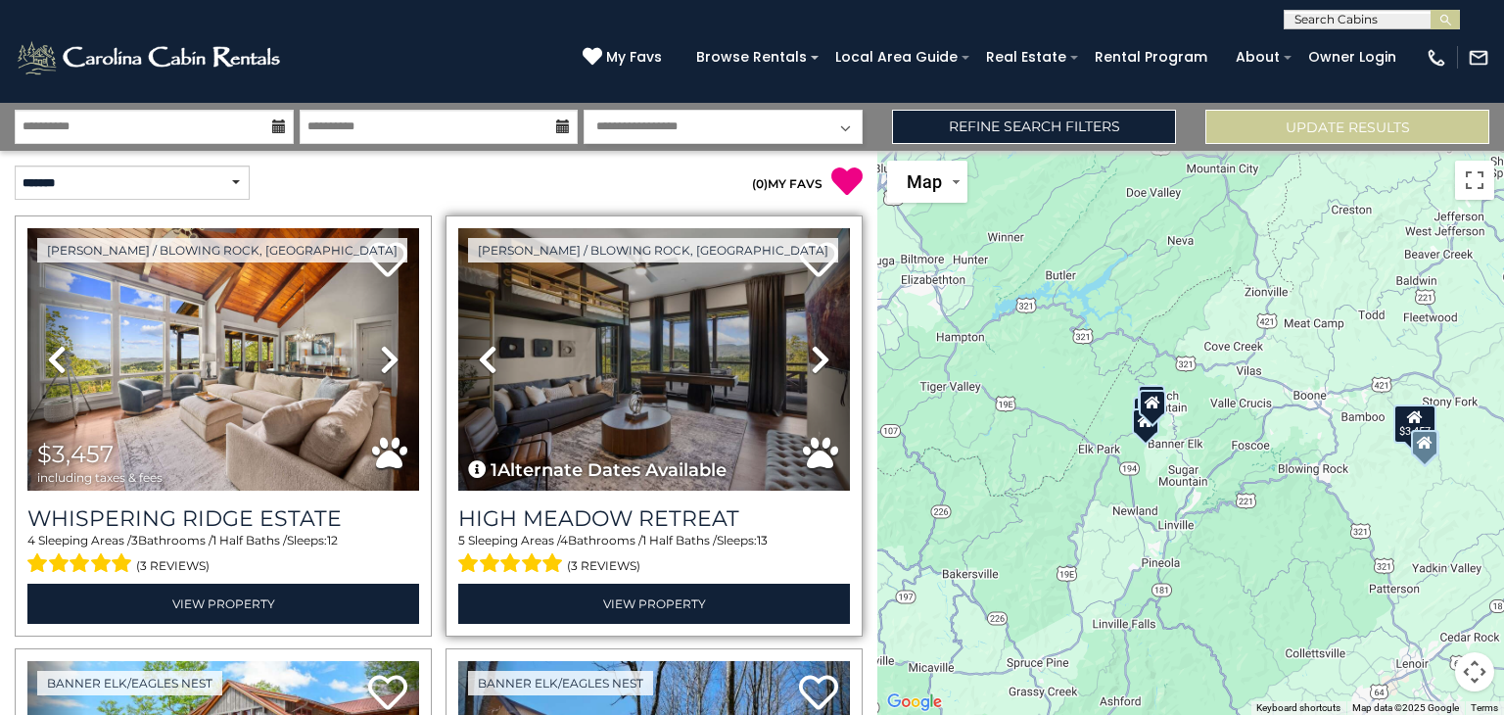
click at [814, 357] on icon at bounding box center [821, 359] width 20 height 31
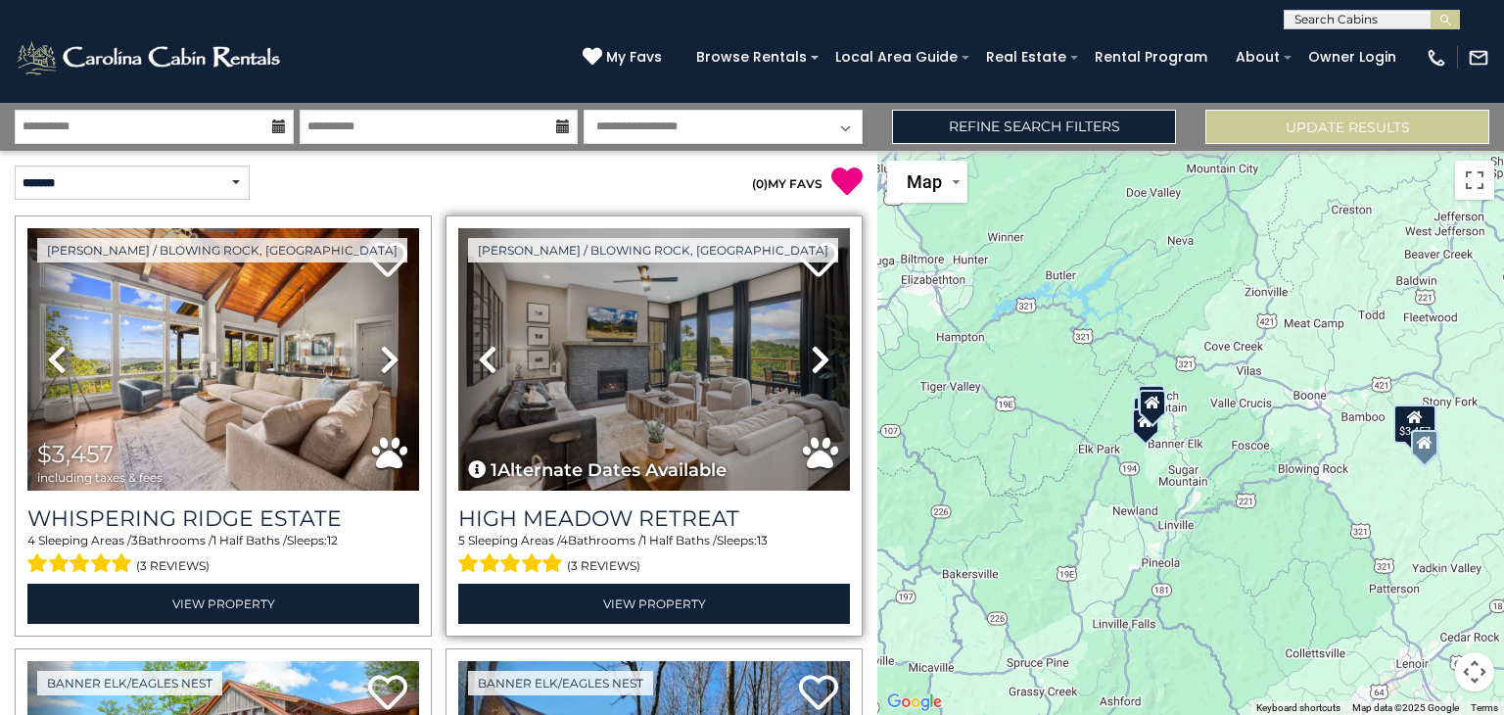
click at [814, 357] on icon at bounding box center [821, 359] width 20 height 31
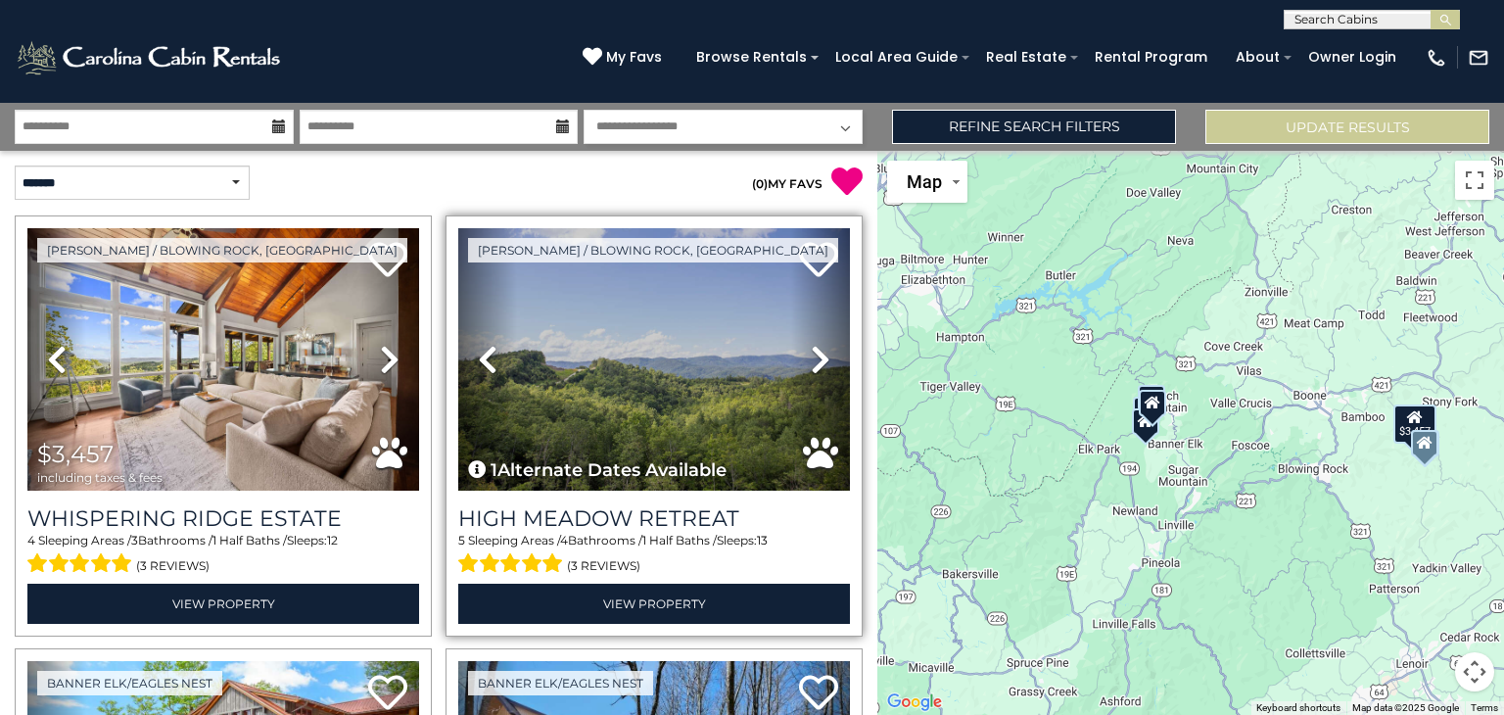
click at [814, 357] on icon at bounding box center [821, 359] width 20 height 31
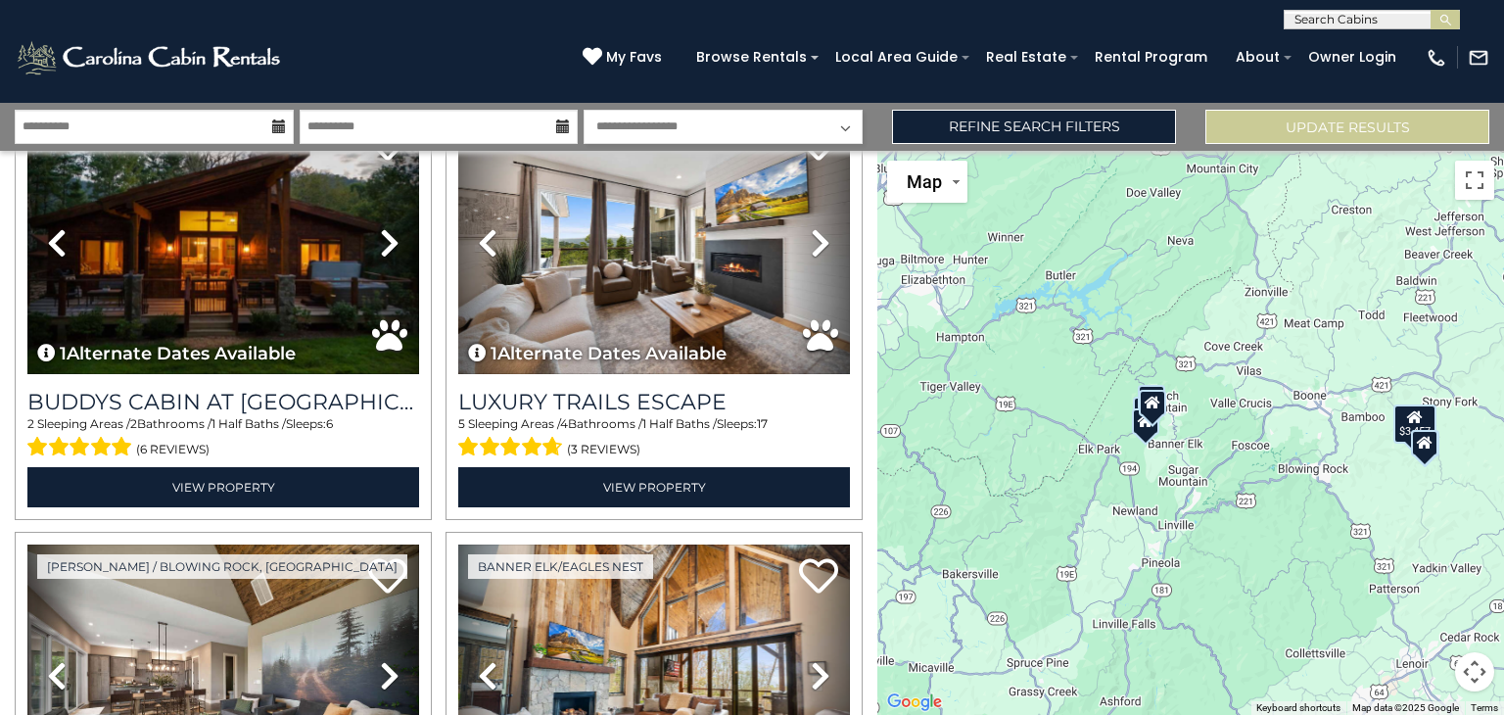
scroll to position [995, 0]
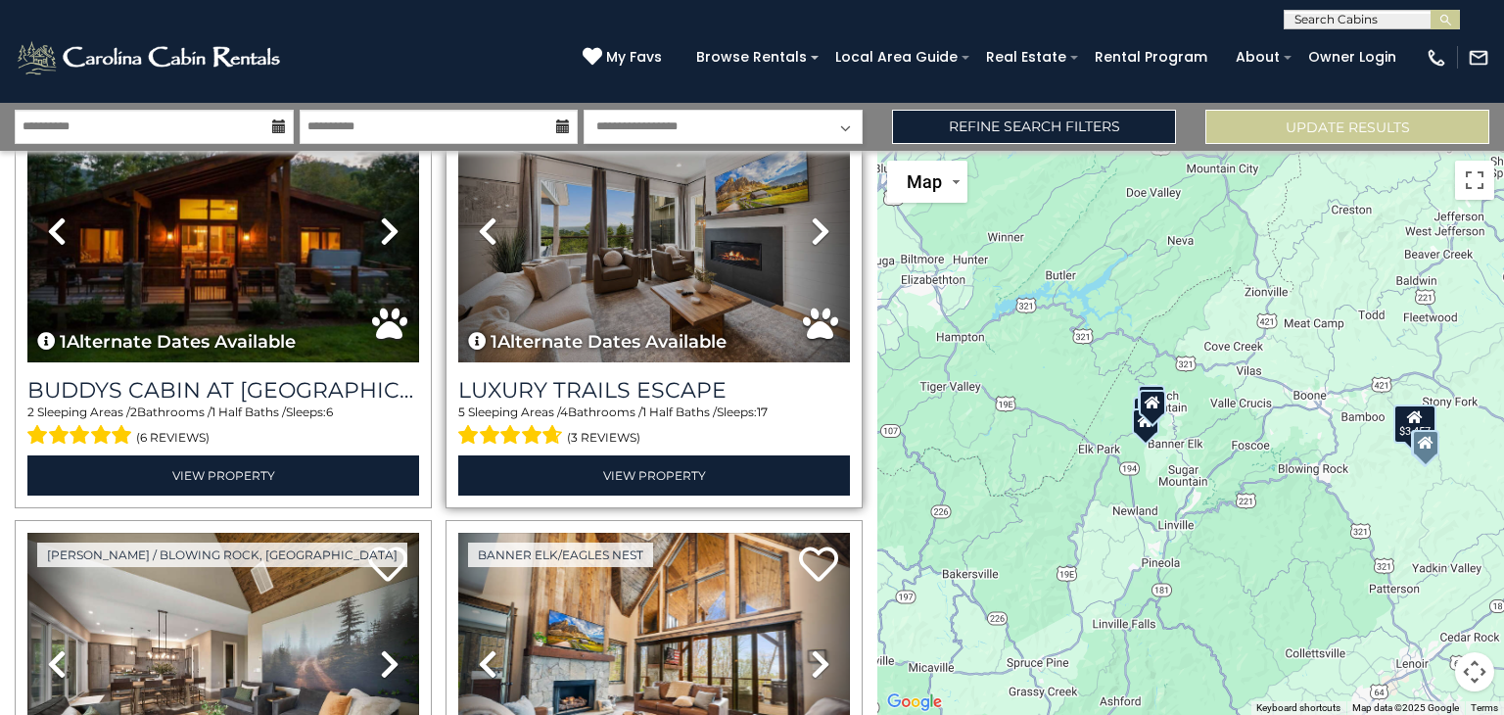
click at [811, 225] on icon at bounding box center [821, 230] width 20 height 31
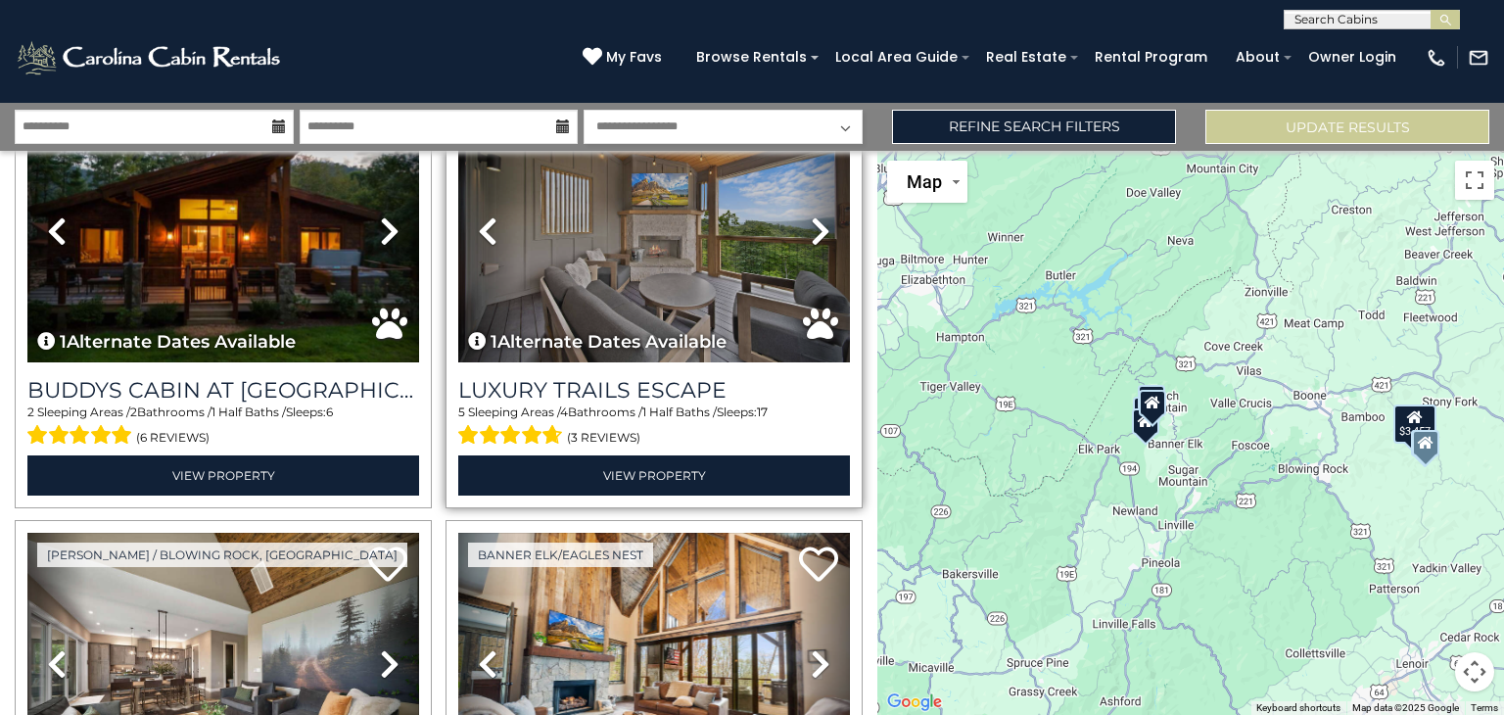
click at [811, 225] on icon at bounding box center [821, 230] width 20 height 31
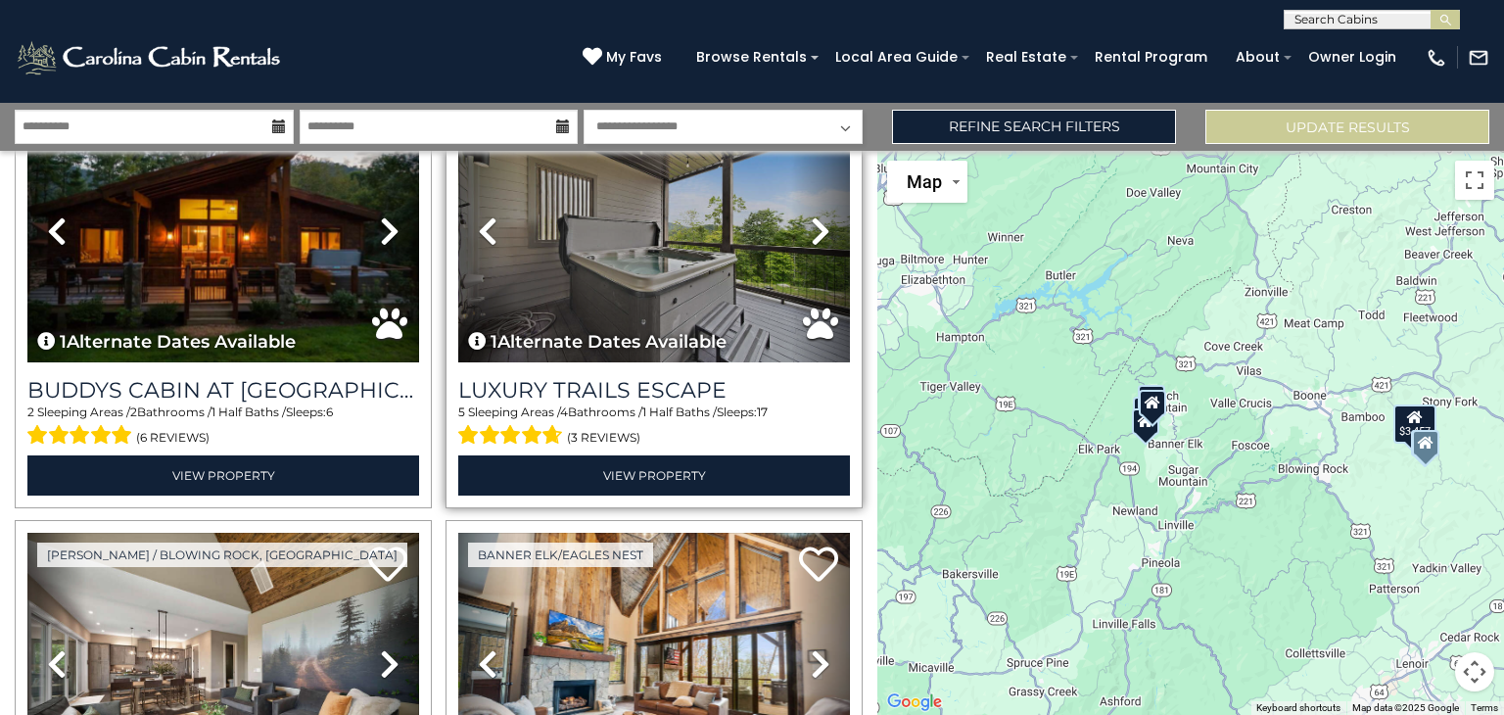
click at [811, 225] on icon at bounding box center [821, 230] width 20 height 31
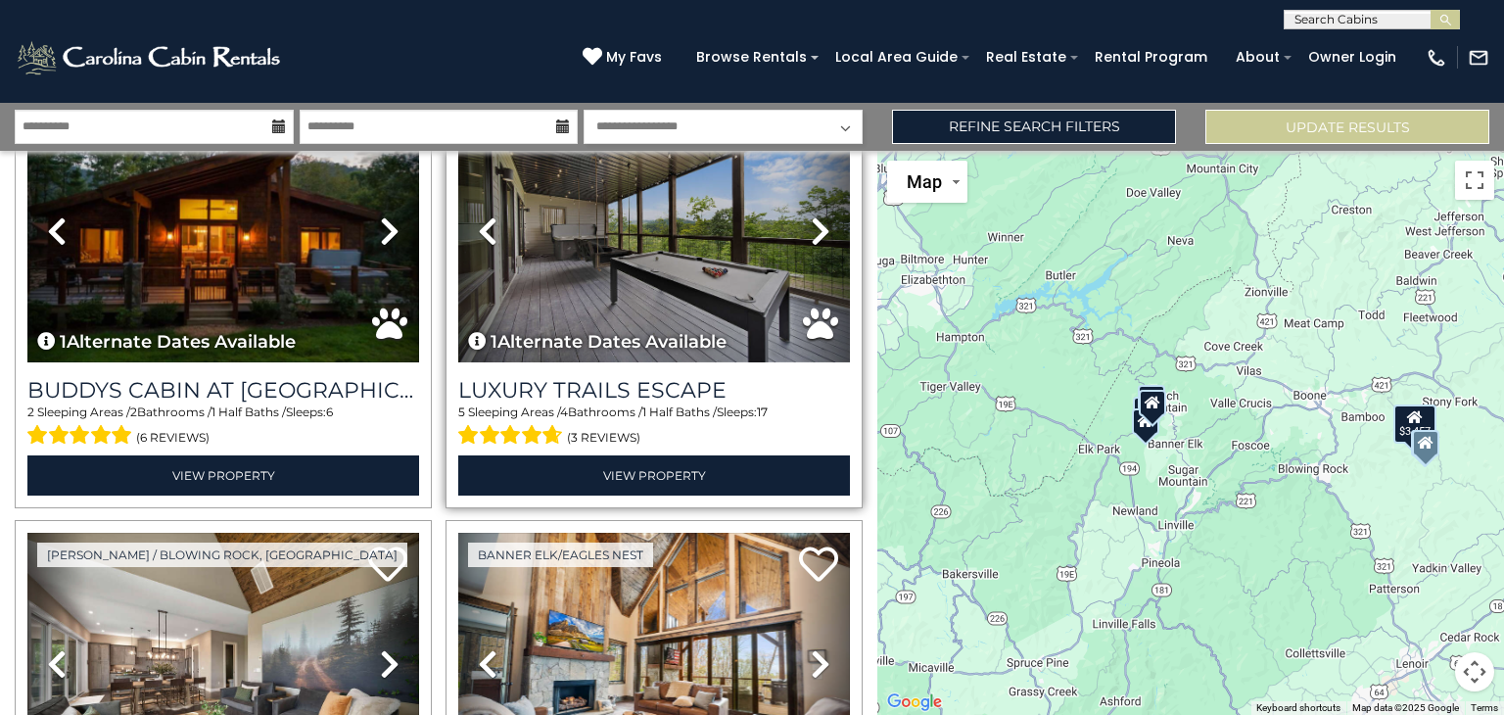
click at [811, 225] on icon at bounding box center [821, 230] width 20 height 31
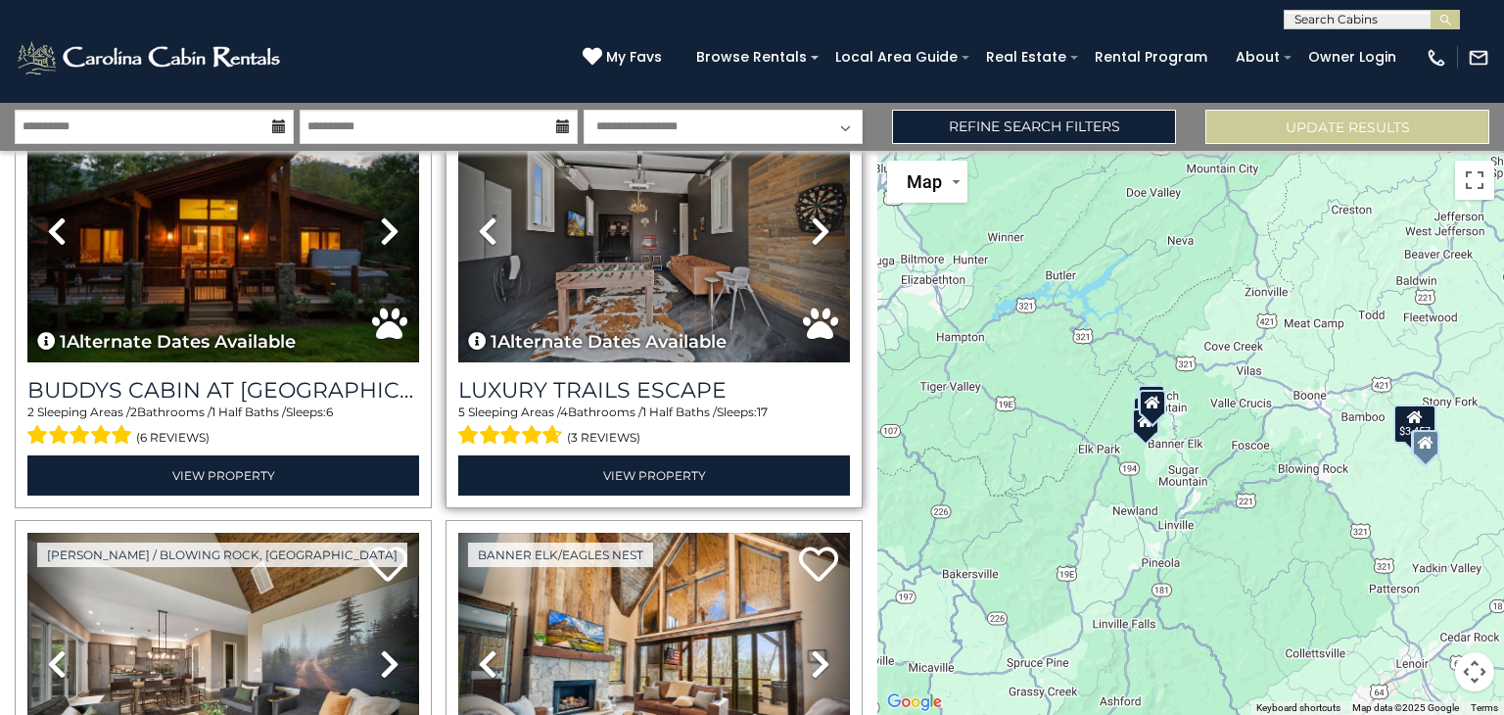
click at [811, 225] on icon at bounding box center [821, 230] width 20 height 31
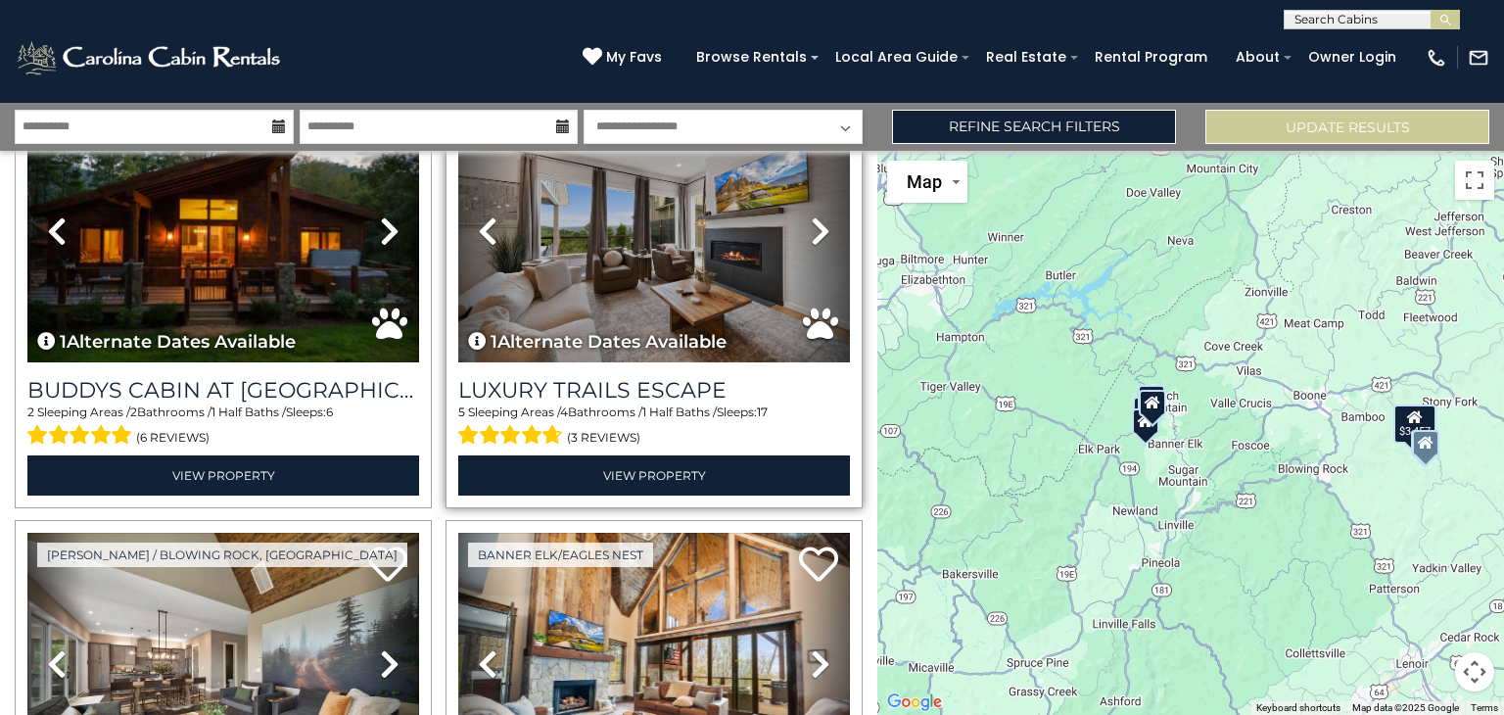
click at [811, 225] on icon at bounding box center [821, 230] width 20 height 31
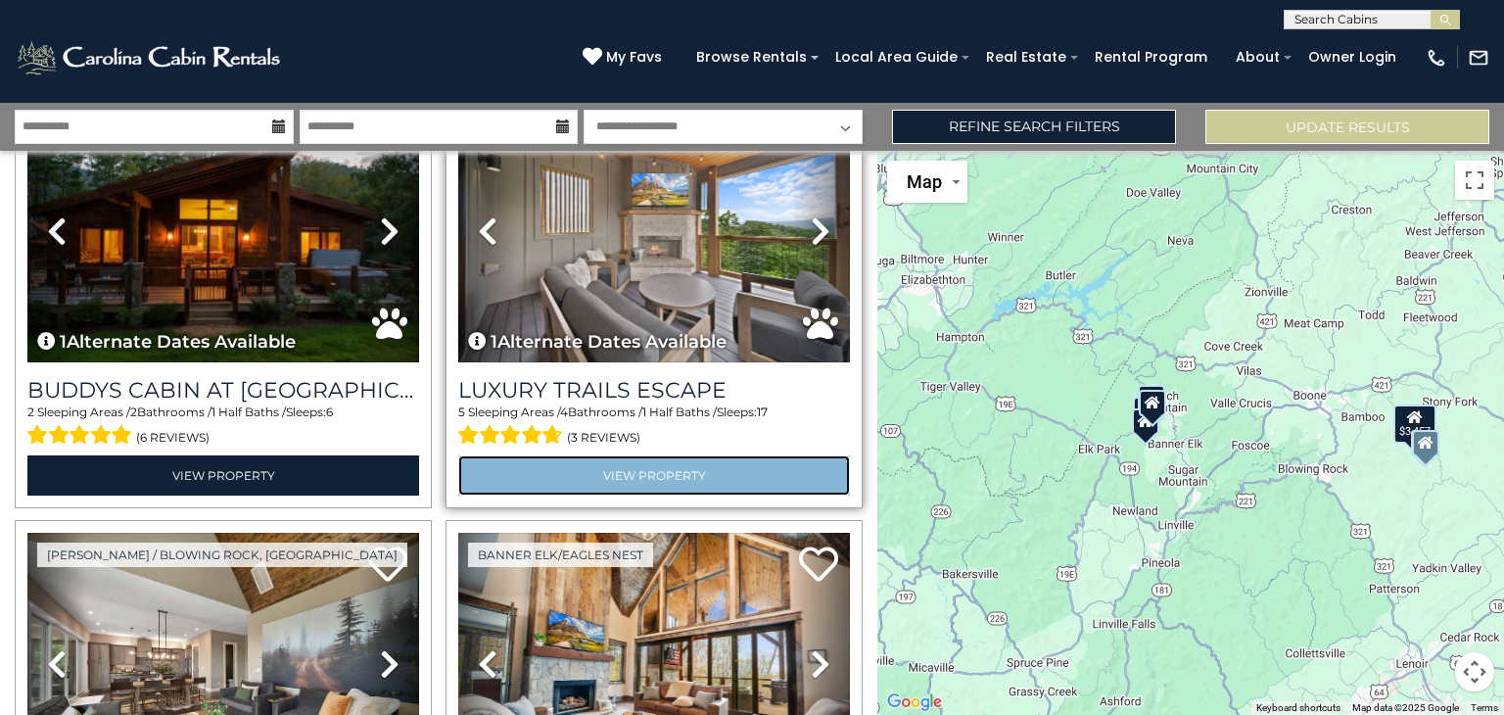
click at [679, 480] on link "View Property" at bounding box center [654, 475] width 392 height 40
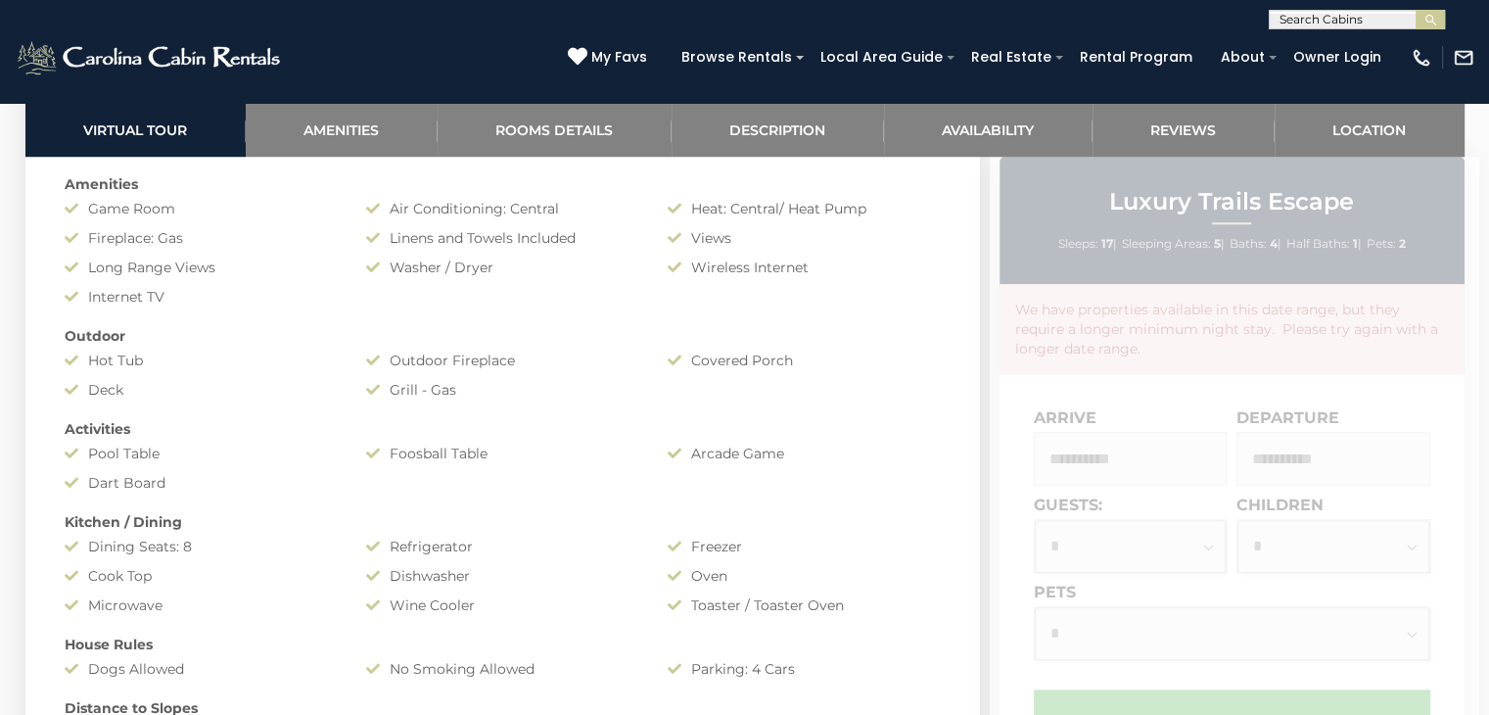
scroll to position [1600, 0]
